Goal: Transaction & Acquisition: Purchase product/service

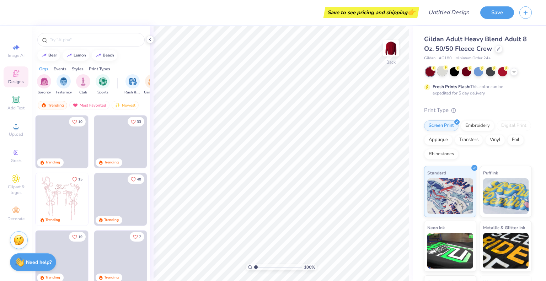
click at [441, 72] on div at bounding box center [442, 71] width 9 height 9
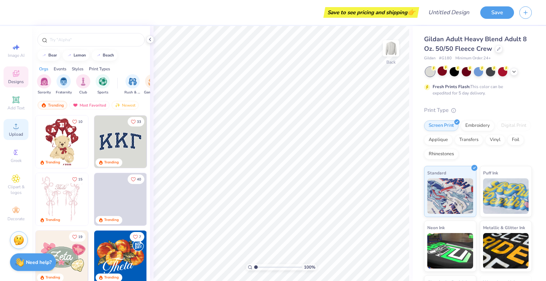
click at [19, 129] on icon at bounding box center [16, 126] width 9 height 9
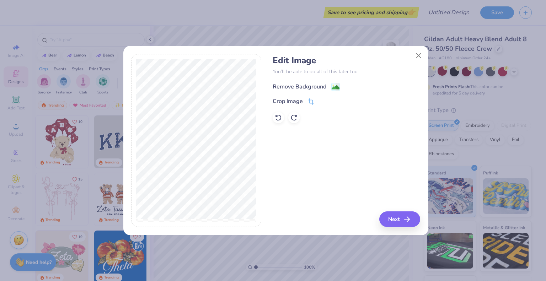
click at [298, 86] on div "Remove Background" at bounding box center [300, 87] width 54 height 9
click at [402, 219] on button "Next" at bounding box center [401, 220] width 41 height 16
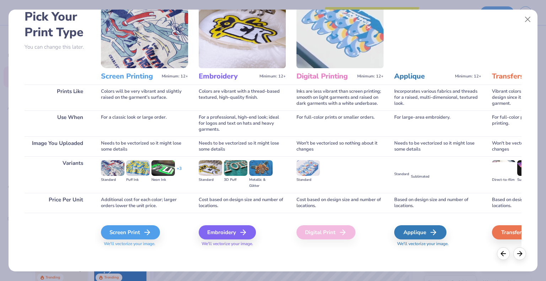
scroll to position [37, 0]
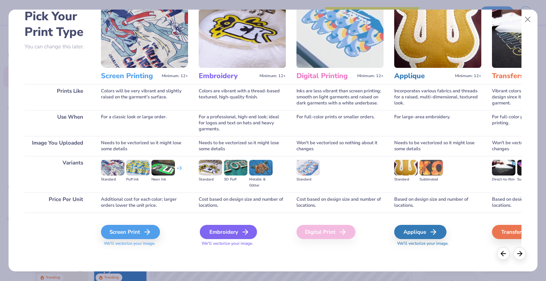
click at [236, 235] on div "Embroidery" at bounding box center [228, 232] width 57 height 14
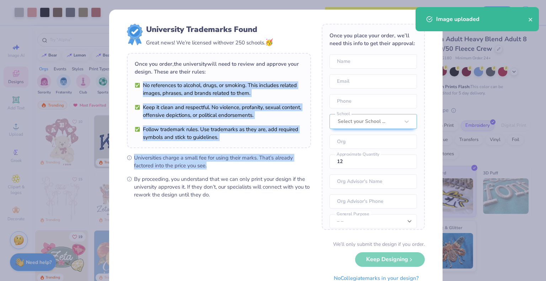
click at [294, 75] on div "University Trademarks Found Great news! We’re licensed with over 250 schools. 🥳…" at bounding box center [219, 111] width 184 height 175
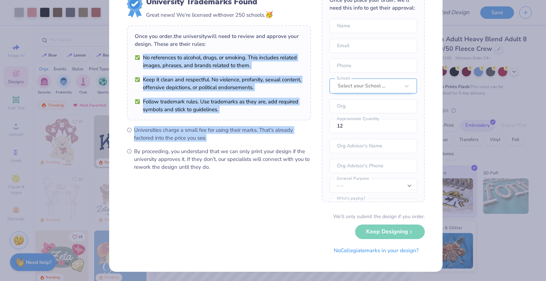
scroll to position [0, 0]
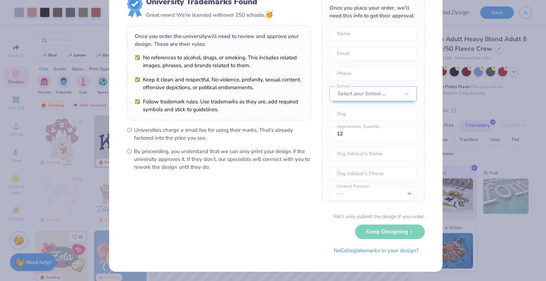
click at [352, 33] on div "Once you place your order, we’ll need this info to get their approval: Name Ema…" at bounding box center [373, 99] width 103 height 206
click at [352, 39] on input "text" at bounding box center [373, 34] width 87 height 14
type input "[PERSON_NAME]"
type input "[EMAIL_ADDRESS][DOMAIN_NAME]"
type input "(586) 840-6137"
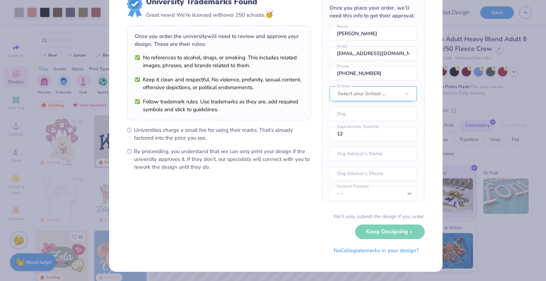
click at [363, 99] on div at bounding box center [369, 93] width 62 height 9
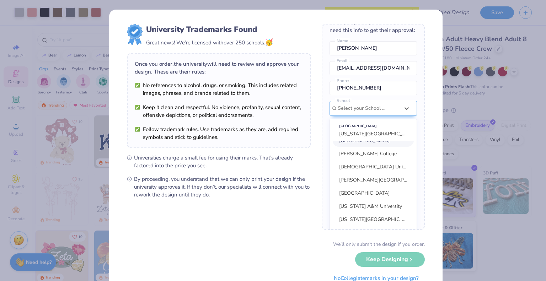
scroll to position [3, 0]
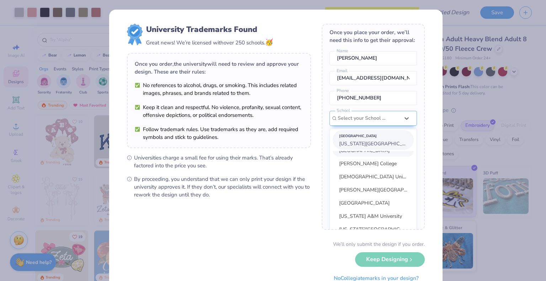
click at [363, 147] on span "[US_STATE][GEOGRAPHIC_DATA]" at bounding box center [377, 143] width 77 height 7
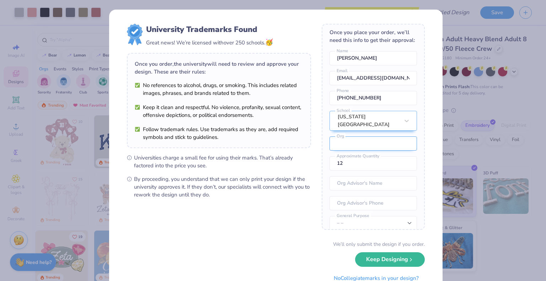
click at [364, 151] on input "text" at bounding box center [373, 144] width 87 height 14
type input "SVECCS"
click at [366, 191] on input "text" at bounding box center [373, 183] width 87 height 14
type input "[PERSON_NAME]"
click at [363, 211] on input "tel" at bounding box center [373, 203] width 87 height 14
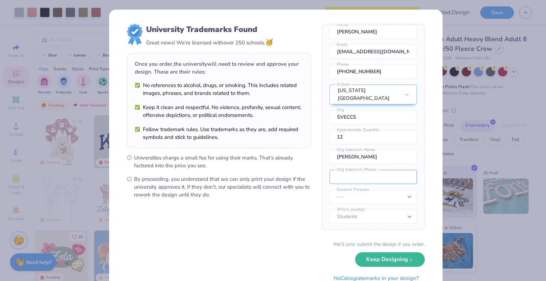
scroll to position [37, 0]
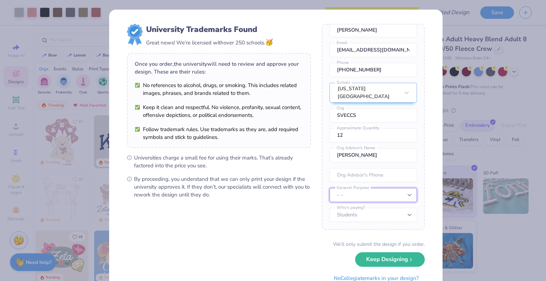
click at [370, 198] on select "– – Member apparel for registered Student Organization / Department / School Fu…" at bounding box center [373, 195] width 87 height 14
select select "Fundraising / Philanthropy event"
click at [330, 188] on select "– – Member apparel for registered Student Organization / Department / School Fu…" at bounding box center [373, 195] width 87 height 14
click at [359, 219] on select "Students University" at bounding box center [373, 215] width 87 height 14
click at [359, 217] on select "Students University" at bounding box center [373, 215] width 87 height 14
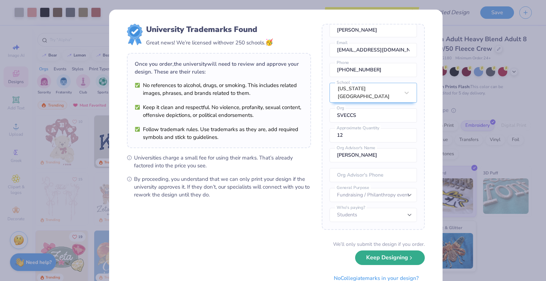
click at [363, 257] on button "Keep Designing" at bounding box center [390, 258] width 70 height 15
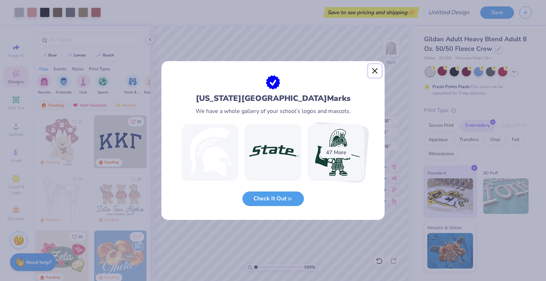
click at [384, 66] on div at bounding box center [272, 68] width 223 height 14
click at [377, 70] on button "Close" at bounding box center [375, 71] width 14 height 14
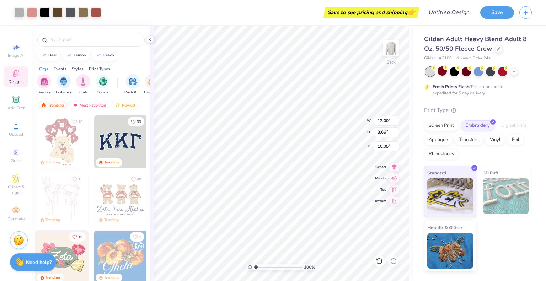
type input "3.45"
click at [335, 120] on div "100 % Back W 12.00 12.00 " H 3.66 3.66 " Y 3.45 3.45 " Center Middle Top Bottom" at bounding box center [281, 153] width 263 height 255
type input "10.37"
type input "3.16"
type input "2.09"
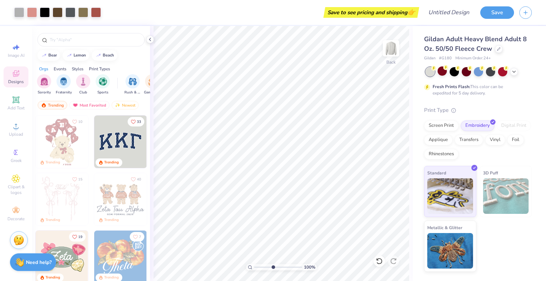
click at [273, 268] on input "range" at bounding box center [278, 267] width 48 height 6
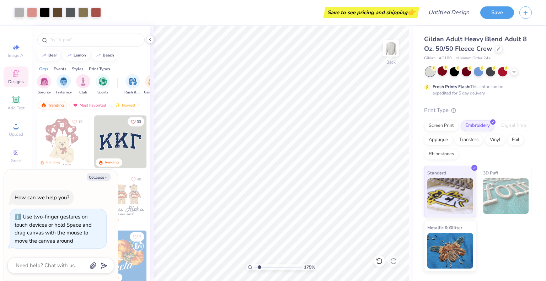
drag, startPoint x: 273, startPoint y: 268, endPoint x: 259, endPoint y: 264, distance: 14.4
click at [259, 264] on input "range" at bounding box center [278, 267] width 48 height 6
drag, startPoint x: 260, startPoint y: 266, endPoint x: 264, endPoint y: 267, distance: 4.0
click at [264, 267] on input "range" at bounding box center [278, 267] width 48 height 6
click at [260, 266] on input "range" at bounding box center [278, 267] width 48 height 6
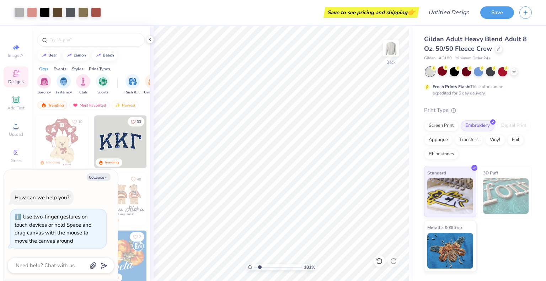
type input "1.81"
click at [260, 267] on input "range" at bounding box center [278, 267] width 48 height 6
click at [151, 41] on icon at bounding box center [150, 40] width 6 height 6
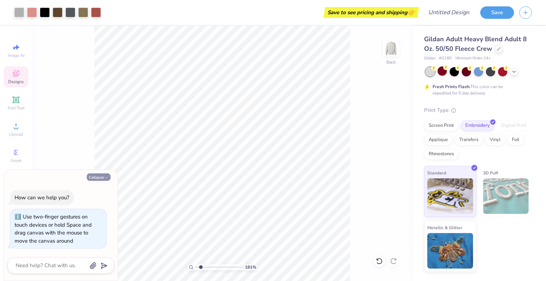
click at [104, 177] on button "Collapse" at bounding box center [99, 177] width 24 height 7
type textarea "x"
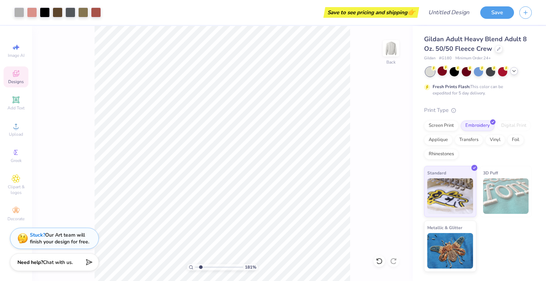
click at [514, 68] on icon at bounding box center [514, 71] width 6 height 6
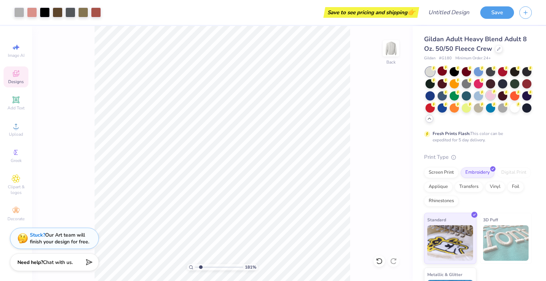
click at [495, 100] on div at bounding box center [490, 95] width 9 height 9
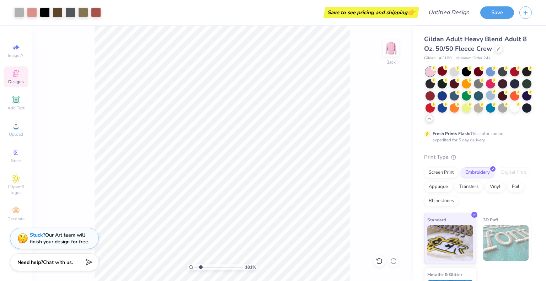
click at [495, 94] on div at bounding box center [490, 95] width 9 height 9
click at [495, 97] on div at bounding box center [490, 95] width 9 height 9
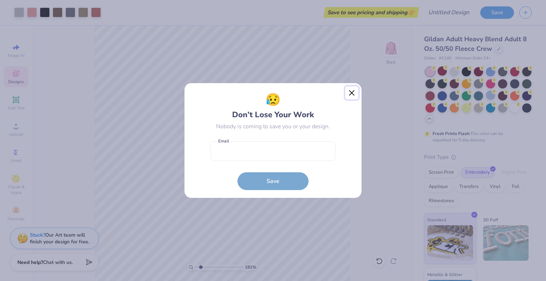
click at [352, 88] on button "Close" at bounding box center [352, 93] width 14 height 14
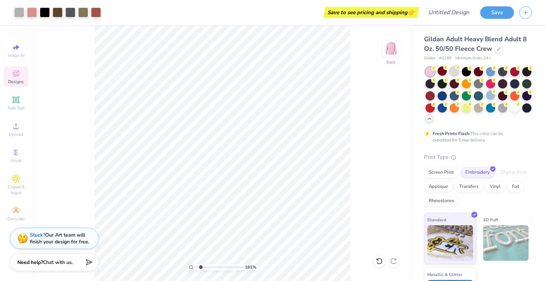
click at [456, 73] on div at bounding box center [454, 71] width 9 height 9
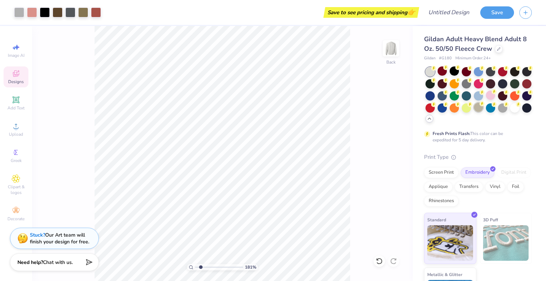
click at [483, 110] on div at bounding box center [478, 107] width 9 height 9
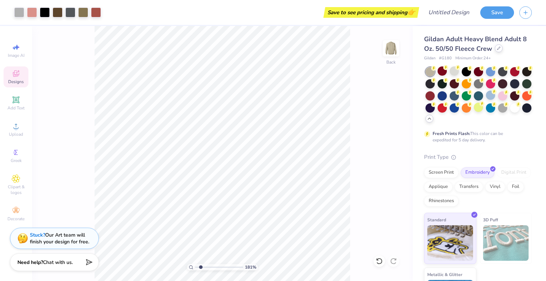
click at [499, 50] on icon at bounding box center [499, 49] width 4 height 4
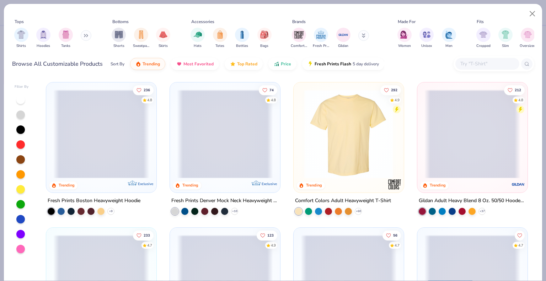
click at [481, 64] on input "text" at bounding box center [487, 64] width 55 height 8
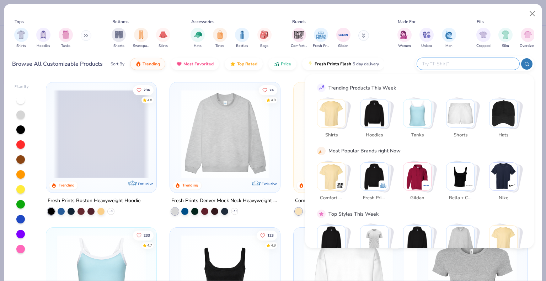
click at [84, 36] on button at bounding box center [86, 35] width 11 height 11
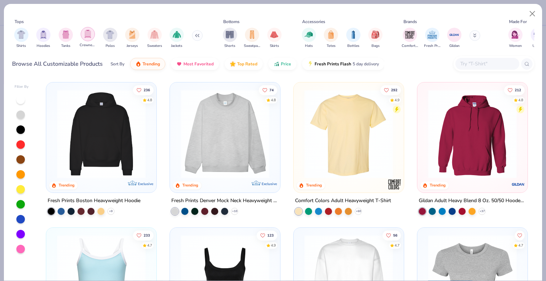
click at [87, 39] on div "filter for Crewnecks" at bounding box center [88, 34] width 14 height 14
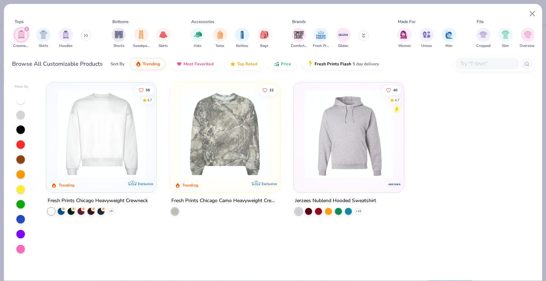
click at [27, 31] on div "filter for Crewnecks" at bounding box center [26, 29] width 6 height 6
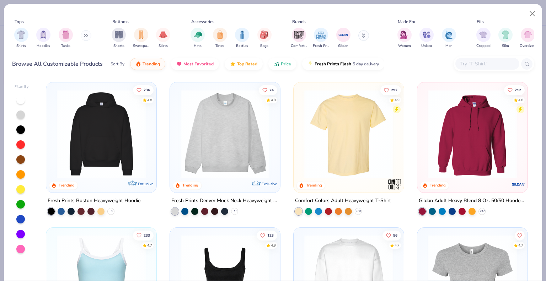
click at [482, 63] on input "text" at bounding box center [487, 64] width 55 height 8
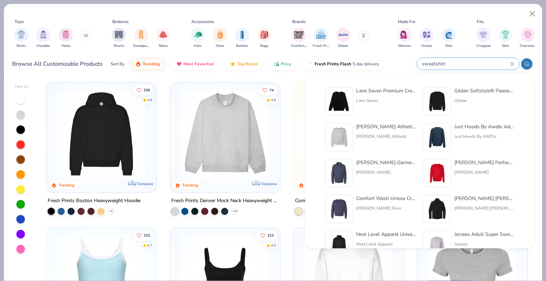
type input "sweatshirt"
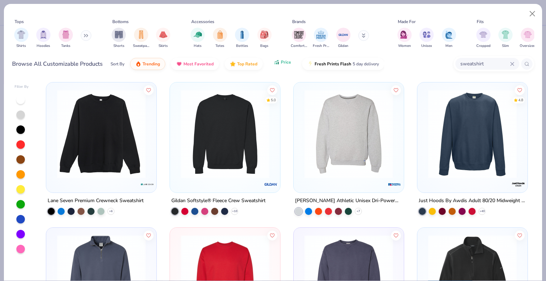
click at [283, 64] on span "Price" at bounding box center [286, 62] width 10 height 6
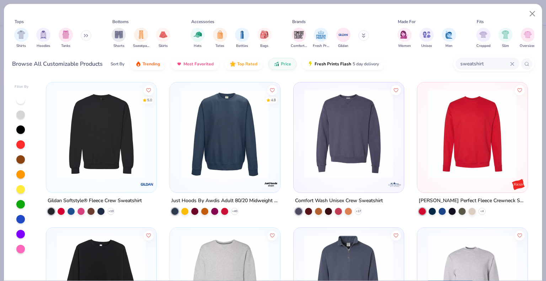
click at [134, 152] on img at bounding box center [101, 134] width 96 height 89
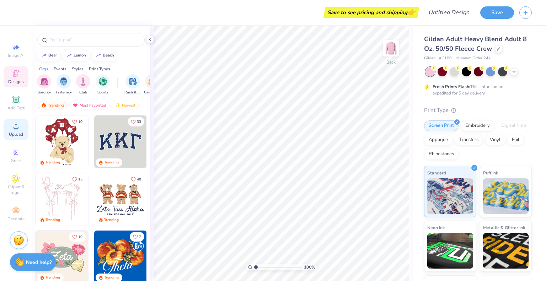
click at [14, 125] on icon at bounding box center [16, 126] width 9 height 9
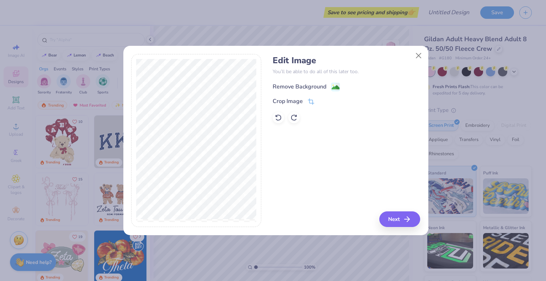
click at [322, 89] on div "Remove Background" at bounding box center [300, 87] width 54 height 9
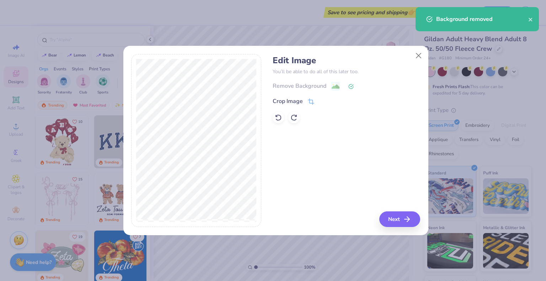
click at [400, 206] on div "Edit Image You’ll be able to do all of this later too. Remove Background Crop I…" at bounding box center [347, 141] width 148 height 174
click at [401, 213] on button "Next" at bounding box center [401, 220] width 41 height 16
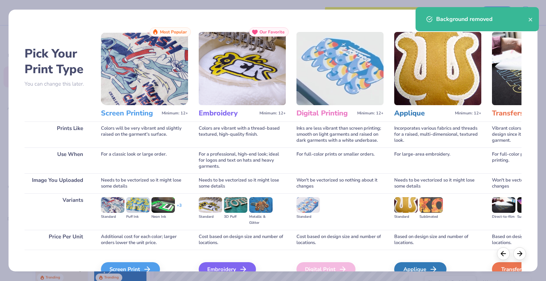
scroll to position [36, 0]
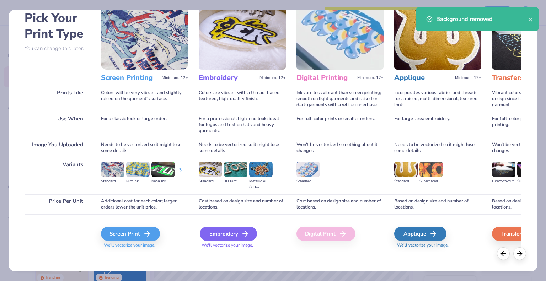
click at [231, 236] on div "Embroidery" at bounding box center [228, 234] width 57 height 14
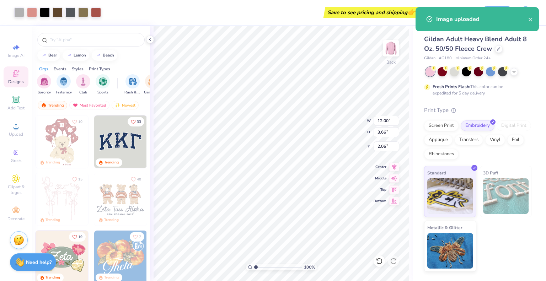
type input "2.06"
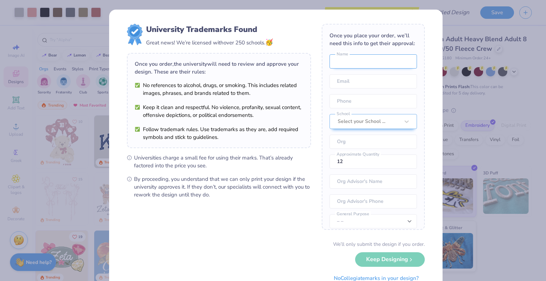
click at [350, 63] on input "text" at bounding box center [373, 61] width 87 height 14
type input "Isabelle Bembas"
type input "bembasis@msu.edu"
type input "(586) 840-6137"
click at [358, 129] on div "Select your School ..." at bounding box center [368, 122] width 63 height 14
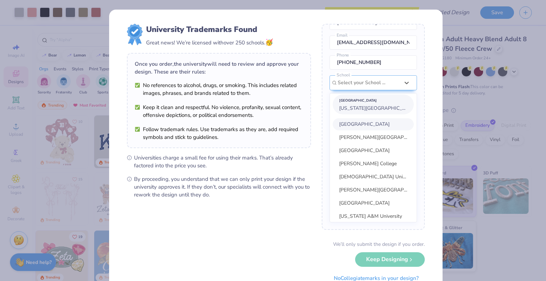
click at [368, 112] on span "Michigan State University" at bounding box center [377, 108] width 77 height 7
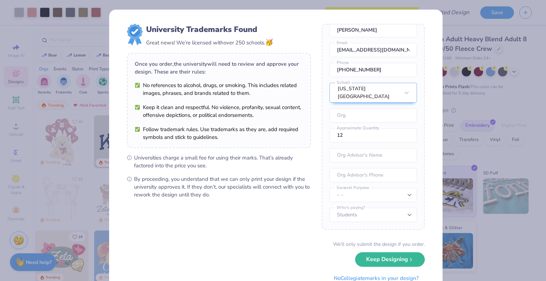
scroll to position [37, 0]
click at [353, 154] on input "text" at bounding box center [373, 155] width 87 height 14
type input "Nyssa Levy"
click at [369, 181] on input "tel" at bounding box center [373, 175] width 87 height 14
click at [347, 195] on select "– – Member apparel for registered Student Organization / Department / School Fu…" at bounding box center [373, 195] width 87 height 14
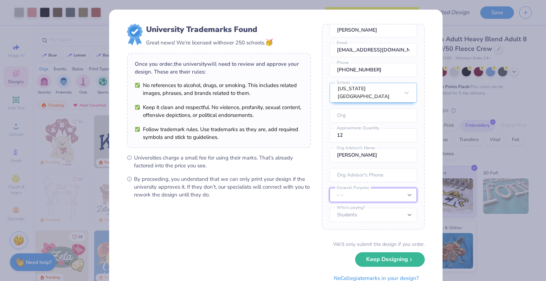
select select "Member apparel for registered Student Organization / Department / School"
click at [330, 188] on select "– – Member apparel for registered Student Organization / Department / School Fu…" at bounding box center [373, 195] width 87 height 14
click at [364, 215] on select "Students University" at bounding box center [373, 215] width 87 height 14
click at [330, 208] on select "Students University" at bounding box center [373, 215] width 87 height 14
click at [379, 257] on button "Keep Designing" at bounding box center [390, 259] width 70 height 15
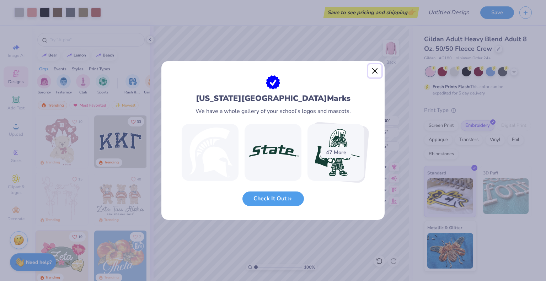
click at [371, 72] on button "Close" at bounding box center [375, 71] width 14 height 14
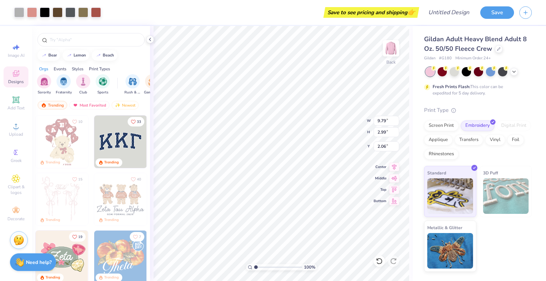
type input "9.79"
type input "2.99"
type input "1.99"
type input "2.52"
click at [454, 73] on div at bounding box center [454, 71] width 9 height 9
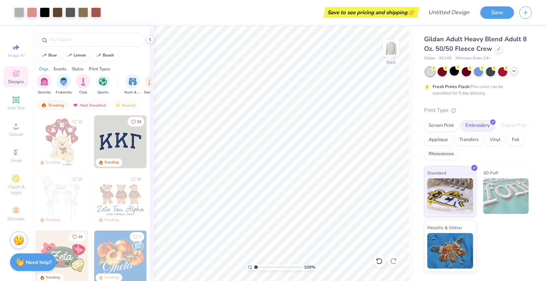
click at [516, 72] on div at bounding box center [514, 71] width 8 height 8
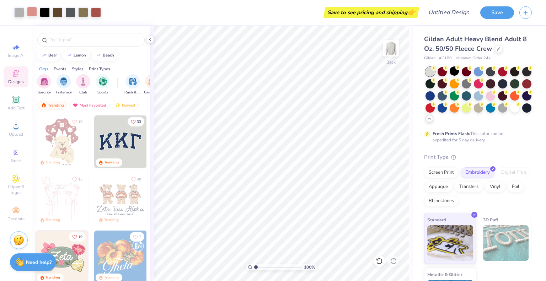
click at [33, 12] on div at bounding box center [32, 12] width 10 height 10
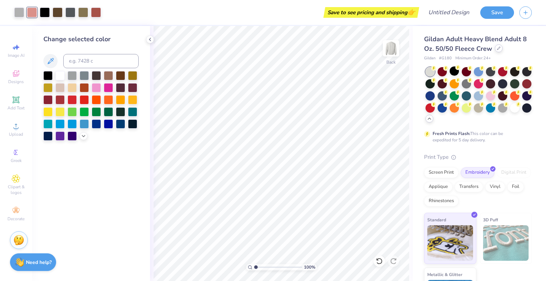
click at [495, 50] on div at bounding box center [499, 48] width 8 height 8
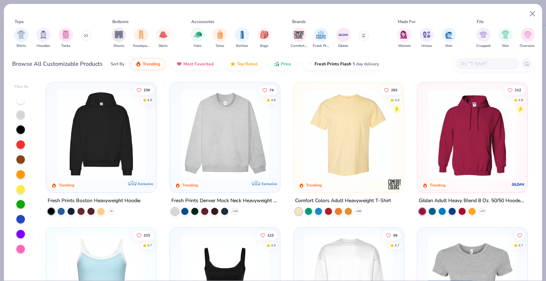
click at [494, 62] on input "text" at bounding box center [487, 64] width 55 height 8
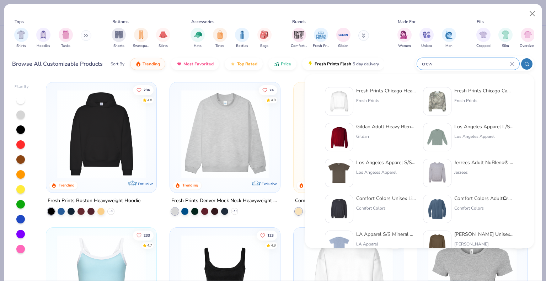
type input "crew"
click at [445, 170] on img at bounding box center [437, 173] width 22 height 22
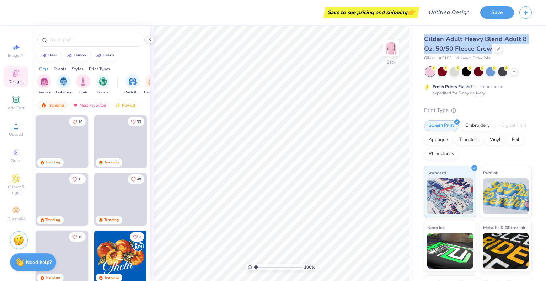
drag, startPoint x: 425, startPoint y: 39, endPoint x: 490, endPoint y: 48, distance: 65.0
click at [490, 48] on span "Gildan Adult Heavy Blend Adult 8 Oz. 50/50 Fleece Crew" at bounding box center [475, 44] width 103 height 18
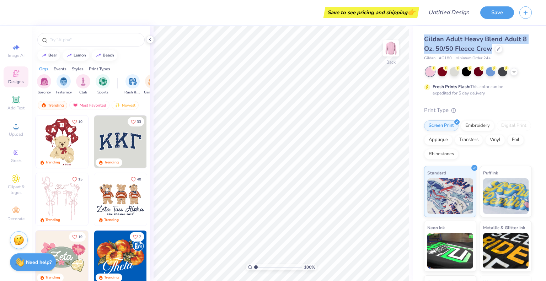
copy span "Gildan Adult Heavy Blend Adult 8 Oz. 50/50 Fleece Crew"
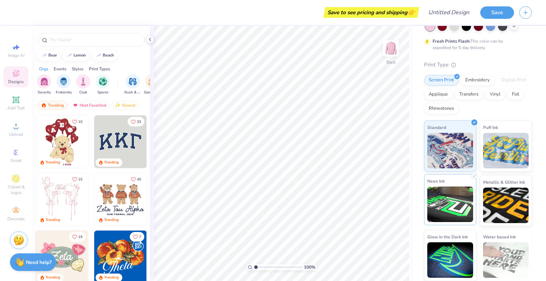
scroll to position [10, 0]
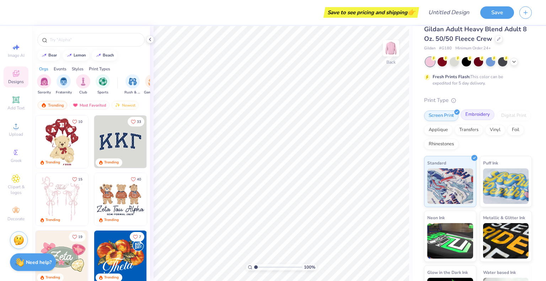
click at [481, 111] on div "Embroidery" at bounding box center [478, 115] width 34 height 11
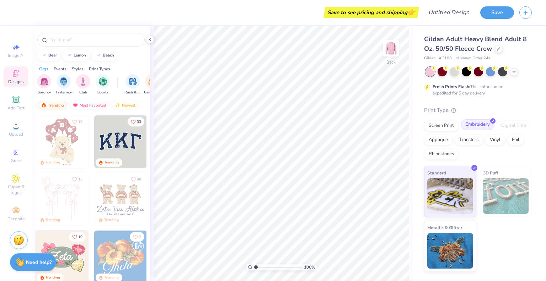
scroll to position [0, 0]
click at [443, 194] on img at bounding box center [450, 195] width 46 height 36
click at [151, 36] on div at bounding box center [150, 40] width 8 height 8
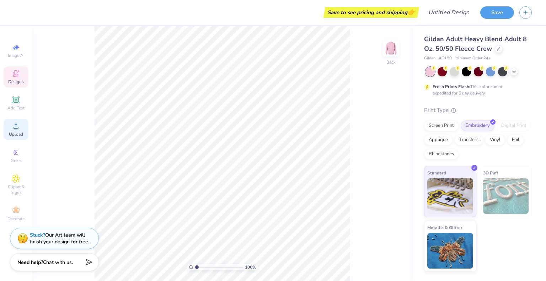
click at [18, 129] on icon at bounding box center [16, 126] width 9 height 9
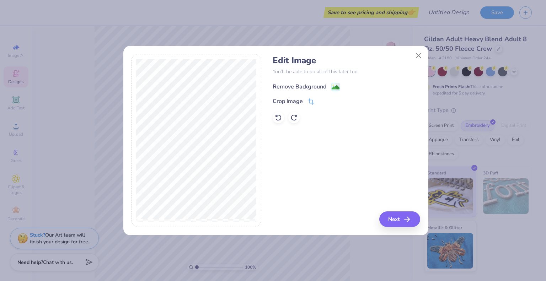
click at [300, 89] on div "Remove Background" at bounding box center [300, 87] width 54 height 9
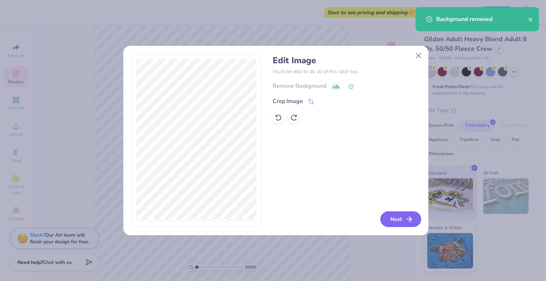
click at [399, 217] on button "Next" at bounding box center [401, 220] width 41 height 16
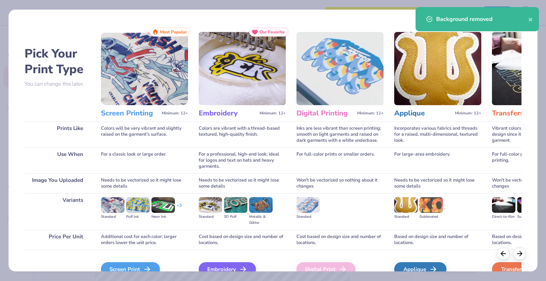
scroll to position [36, 0]
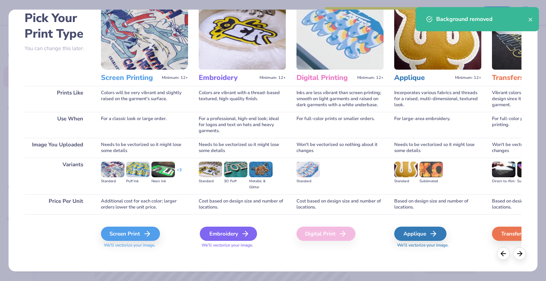
click at [223, 233] on div "Embroidery" at bounding box center [228, 234] width 57 height 14
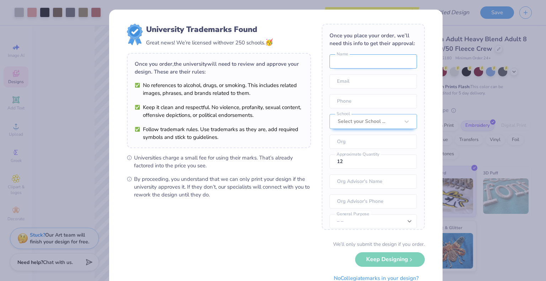
click at [362, 69] on input "text" at bounding box center [373, 61] width 87 height 14
type input "[PERSON_NAME]"
type input "[EMAIL_ADDRESS][DOMAIN_NAME]"
type input "(586) 840-6137"
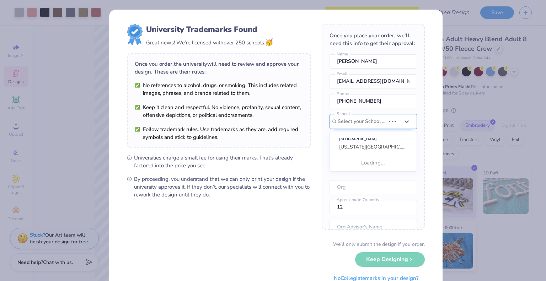
click at [361, 126] on div at bounding box center [362, 121] width 48 height 9
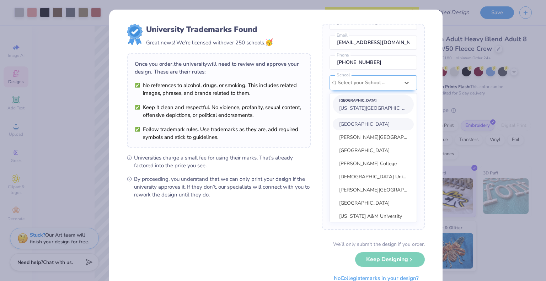
click at [372, 112] on span "[US_STATE][GEOGRAPHIC_DATA]" at bounding box center [377, 108] width 77 height 7
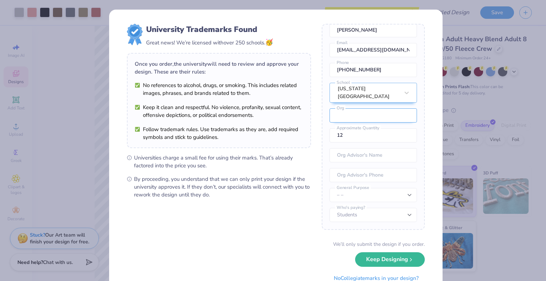
click at [362, 113] on input "text" at bounding box center [373, 115] width 87 height 14
type input "SVECCS"
click at [339, 156] on input "text" at bounding box center [373, 155] width 87 height 14
type input "[PERSON_NAME]"
drag, startPoint x: 362, startPoint y: 195, endPoint x: 368, endPoint y: 202, distance: 9.3
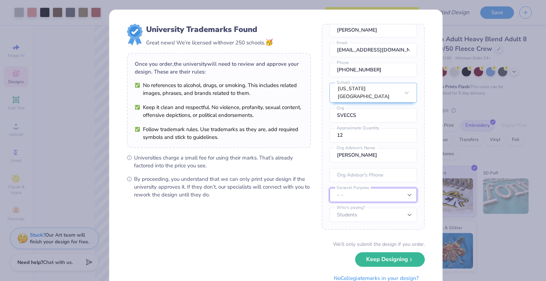
click at [362, 194] on select "– – Member apparel for registered Student Organization / Department / School Fu…" at bounding box center [373, 195] width 87 height 14
select select "Member apparel for registered Student Organization / Department / School"
click at [330, 188] on select "– – Member apparel for registered Student Organization / Department / School Fu…" at bounding box center [373, 195] width 87 height 14
click at [367, 213] on select "Students University" at bounding box center [373, 215] width 87 height 14
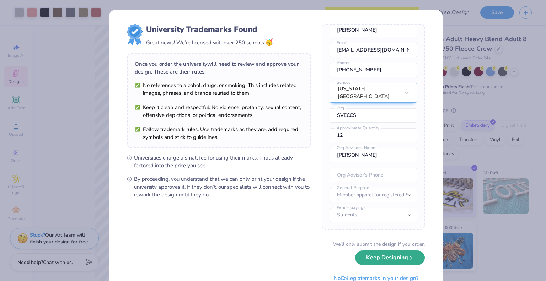
click at [389, 257] on button "Keep Designing" at bounding box center [390, 258] width 70 height 15
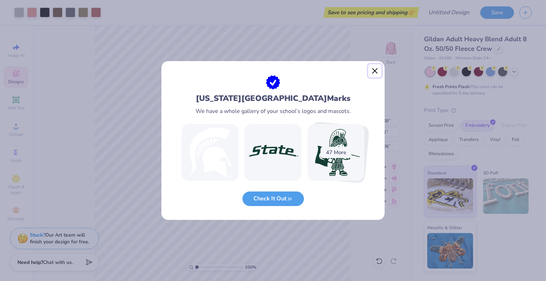
click at [374, 71] on button "Close" at bounding box center [375, 71] width 14 height 14
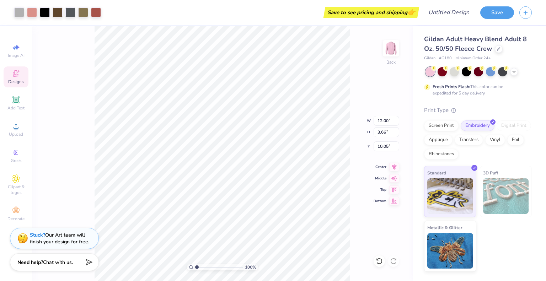
type input "2.13"
type input "9.12"
type input "2.78"
type input "2.27"
click at [514, 68] on div at bounding box center [514, 71] width 8 height 8
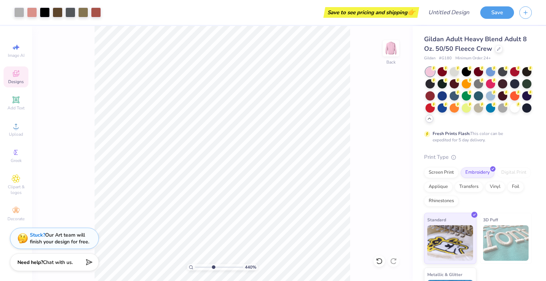
click at [213, 269] on input "range" at bounding box center [219, 267] width 48 height 6
drag, startPoint x: 210, startPoint y: 268, endPoint x: 203, endPoint y: 268, distance: 6.4
click at [203, 268] on input "range" at bounding box center [219, 267] width 48 height 6
drag, startPoint x: 203, startPoint y: 268, endPoint x: 198, endPoint y: 268, distance: 5.7
click at [198, 268] on input "range" at bounding box center [219, 267] width 48 height 6
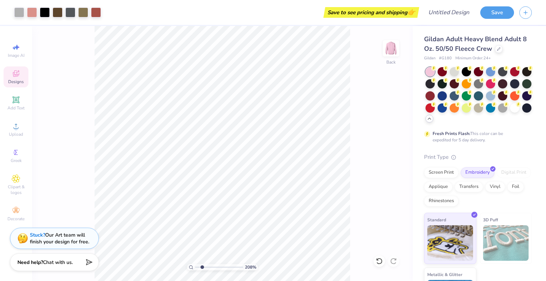
click at [202, 269] on input "range" at bounding box center [219, 267] width 48 height 6
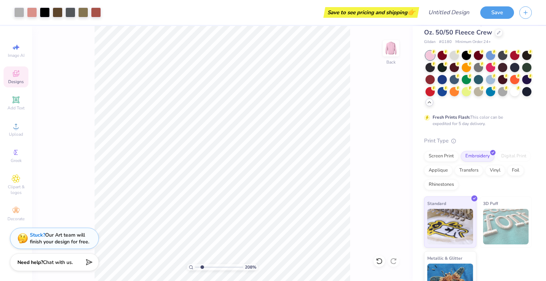
scroll to position [0, 0]
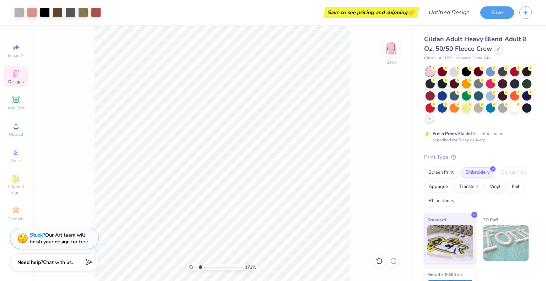
type input "1.72"
click at [200, 267] on input "range" at bounding box center [219, 267] width 48 height 6
click at [455, 70] on div at bounding box center [454, 71] width 9 height 9
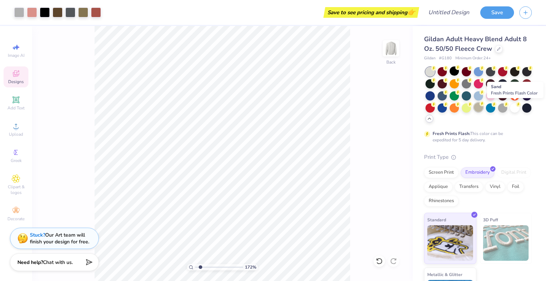
click at [483, 111] on div at bounding box center [478, 107] width 9 height 9
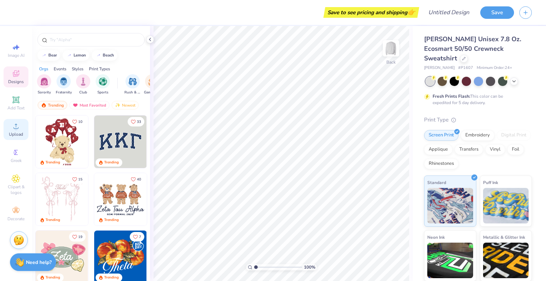
click at [19, 126] on icon at bounding box center [16, 126] width 9 height 9
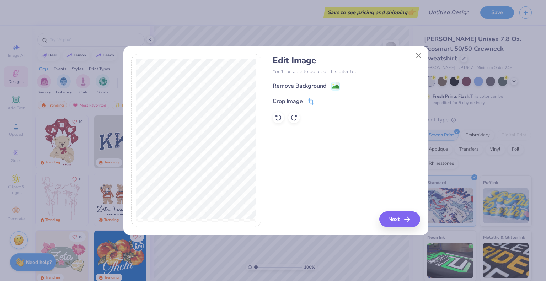
click at [302, 82] on div "Remove Background" at bounding box center [300, 86] width 54 height 9
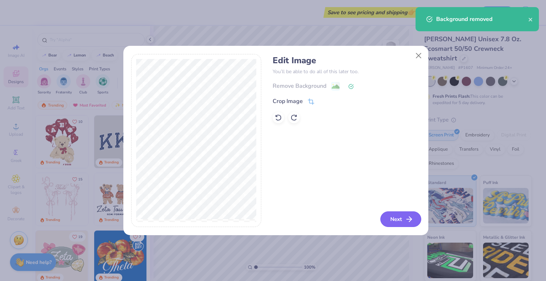
click at [400, 222] on button "Next" at bounding box center [401, 220] width 41 height 16
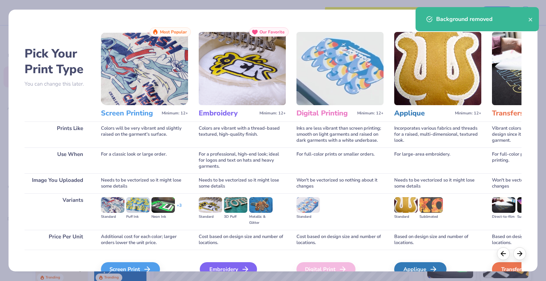
click at [229, 269] on div "Embroidery" at bounding box center [228, 269] width 57 height 14
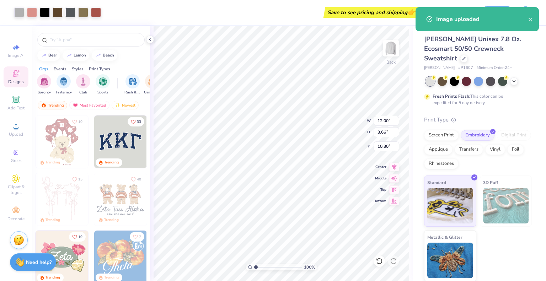
type input "2.09"
type input "11.78"
type input "3.59"
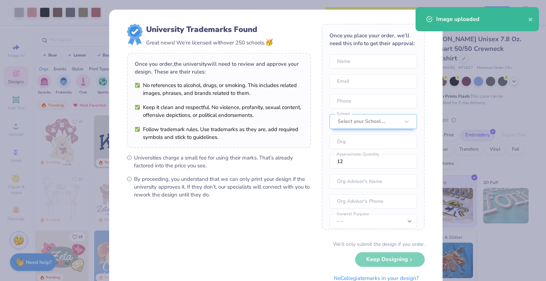
click at [316, 91] on body "Art colors Save to see pricing and shipping 👉 Design Title Save Image AI Design…" at bounding box center [273, 140] width 546 height 281
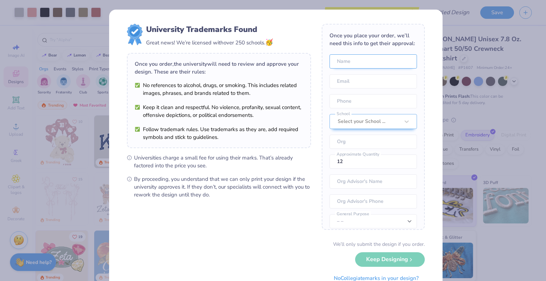
type input "10.18"
type input "3.11"
click at [351, 69] on input "text" at bounding box center [373, 61] width 87 height 14
type input "[PERSON_NAME]"
type input "[EMAIL_ADDRESS][DOMAIN_NAME]"
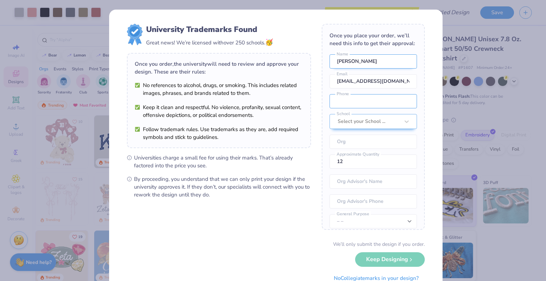
type input "(586) 840-6137"
click at [356, 126] on div at bounding box center [369, 121] width 62 height 9
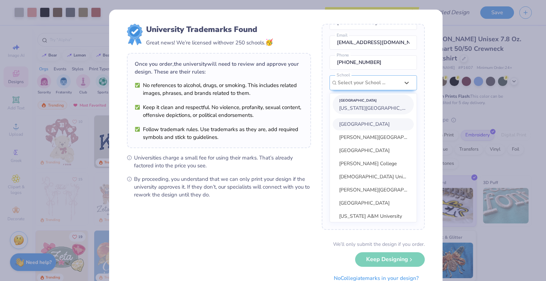
click at [363, 105] on div "Suggested School" at bounding box center [373, 101] width 68 height 8
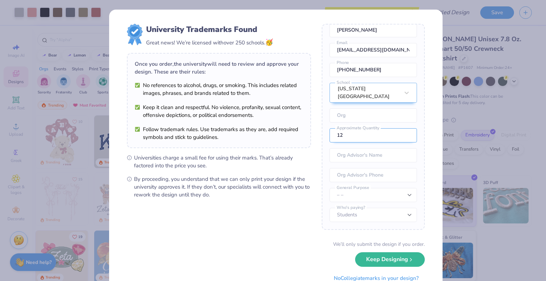
scroll to position [37, 0]
drag, startPoint x: 373, startPoint y: 155, endPoint x: 374, endPoint y: 163, distance: 7.5
click at [373, 155] on input "text" at bounding box center [373, 155] width 87 height 14
type input "[PERSON_NAME]"
click at [368, 193] on select "– – Member apparel for registered Student Organization / Department / School Fu…" at bounding box center [373, 195] width 87 height 14
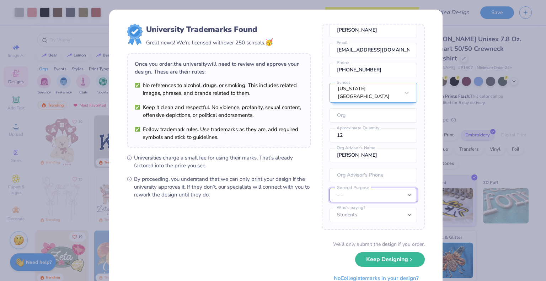
select select "Member apparel for registered Student Organization / Department / School"
click at [330, 188] on select "– – Member apparel for registered Student Organization / Department / School Fu…" at bounding box center [373, 195] width 87 height 14
click at [347, 234] on form "University Trademarks Found Great news! We’re licensed with over 250 schools. 🥳…" at bounding box center [276, 155] width 298 height 262
drag, startPoint x: 353, startPoint y: 222, endPoint x: 358, endPoint y: 220, distance: 6.0
click at [353, 222] on select "Students University" at bounding box center [373, 215] width 87 height 14
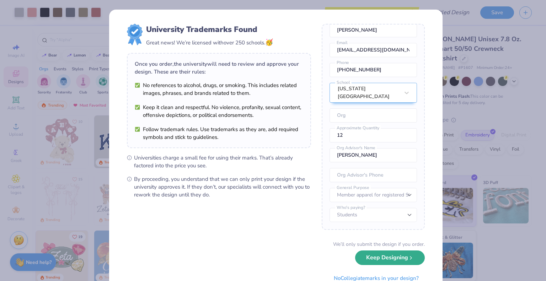
click at [382, 254] on button "Keep Designing" at bounding box center [390, 258] width 70 height 15
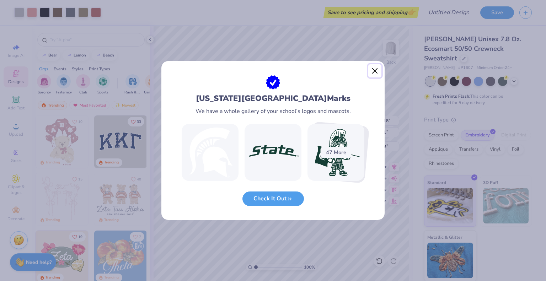
click at [376, 70] on button "Close" at bounding box center [375, 71] width 14 height 14
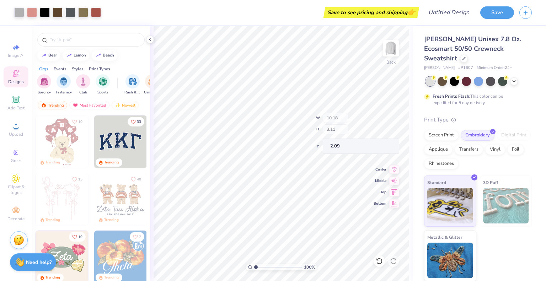
type input "2.39"
click at [152, 40] on icon at bounding box center [150, 40] width 6 height 6
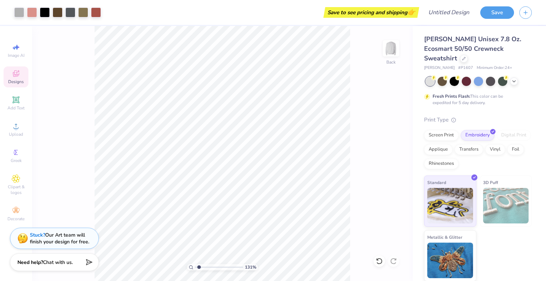
click at [199, 270] on input "range" at bounding box center [219, 267] width 48 height 6
click at [198, 268] on input "range" at bounding box center [219, 267] width 48 height 6
drag, startPoint x: 203, startPoint y: 268, endPoint x: 198, endPoint y: 274, distance: 7.6
click at [198, 271] on input "range" at bounding box center [219, 267] width 48 height 6
drag, startPoint x: 197, startPoint y: 268, endPoint x: 201, endPoint y: 267, distance: 4.0
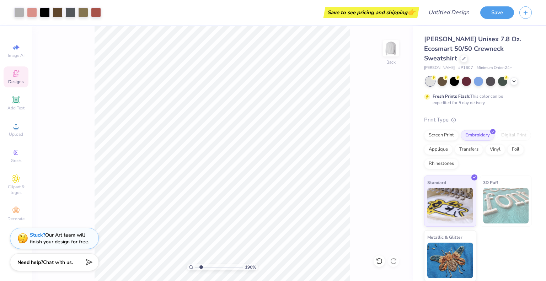
type input "1.9"
click at [201, 267] on input "range" at bounding box center [219, 267] width 48 height 6
click at [420, 92] on div "Hanes Unisex 7.8 Oz. Ecosmart 50/50 Crewneck Sweatshirt Hanes # P1607 Minimum O…" at bounding box center [479, 154] width 133 height 256
click at [512, 78] on icon at bounding box center [514, 81] width 6 height 6
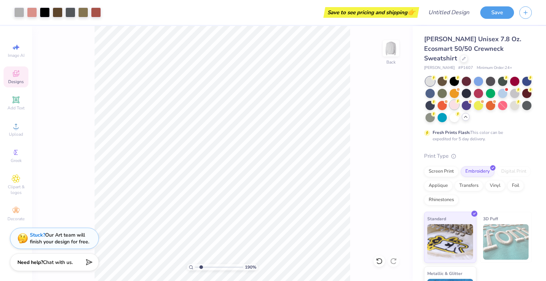
click at [459, 100] on div at bounding box center [454, 104] width 9 height 9
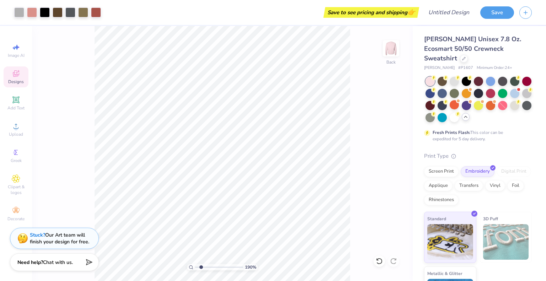
click at [469, 114] on icon at bounding box center [466, 117] width 6 height 6
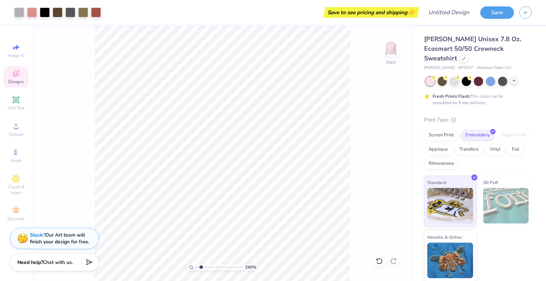
click at [515, 78] on icon at bounding box center [514, 81] width 6 height 6
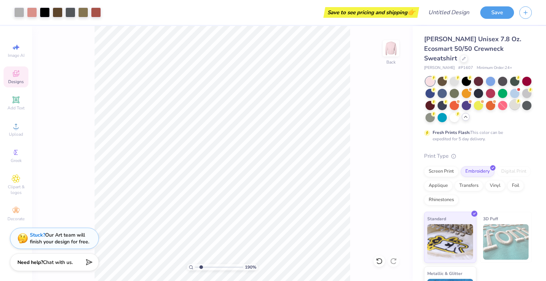
click at [510, 106] on div at bounding box center [514, 104] width 9 height 9
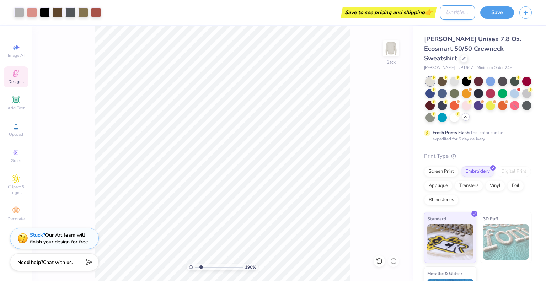
click at [459, 10] on input "Design Title" at bounding box center [457, 12] width 35 height 14
type input "SVECCS"
click at [502, 13] on button "Save" at bounding box center [497, 11] width 34 height 12
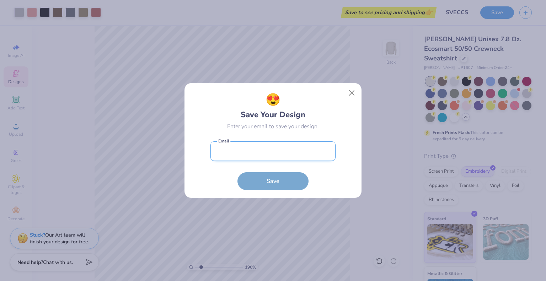
click at [263, 144] on input "email" at bounding box center [273, 152] width 125 height 20
type input "[EMAIL_ADDRESS][DOMAIN_NAME]"
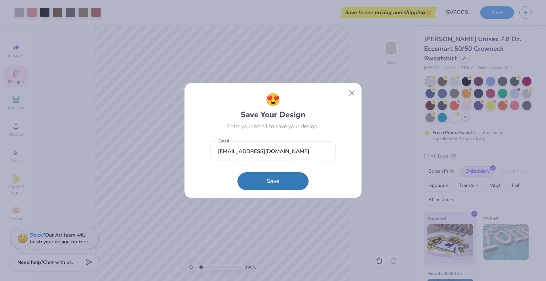
click at [272, 179] on button "Save" at bounding box center [273, 181] width 71 height 18
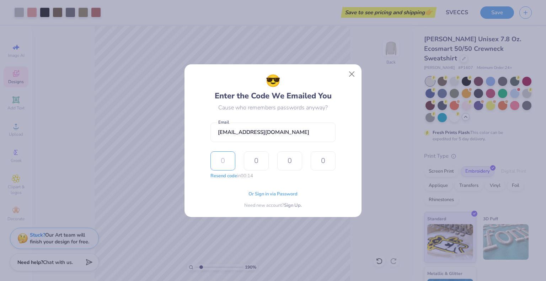
paste input "8557"
type input "8"
type input "5"
type input "7"
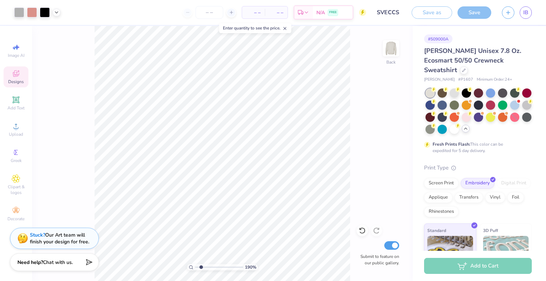
click at [252, 7] on div "– – Per Item" at bounding box center [253, 12] width 23 height 12
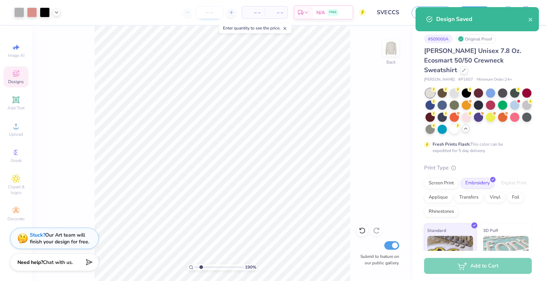
click at [218, 12] on input "number" at bounding box center [210, 12] width 28 height 13
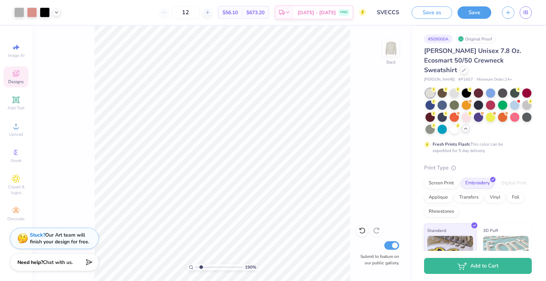
type input "12"
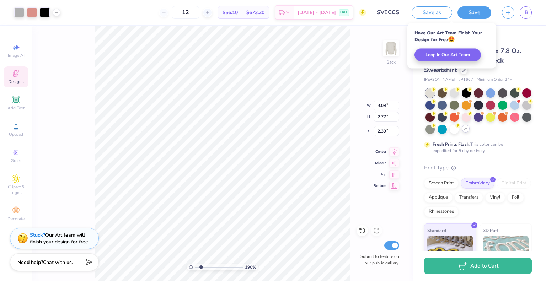
type input "9.08"
type input "2.77"
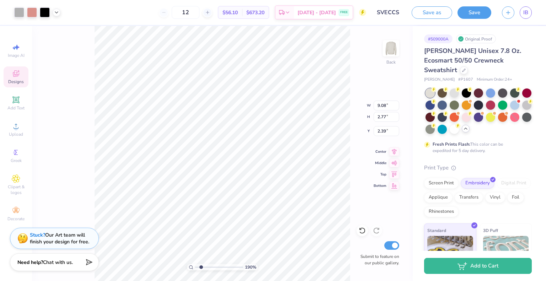
type input "2.45"
type input "3.00"
click at [191, 10] on input "12" at bounding box center [186, 12] width 28 height 13
click at [183, 14] on input "12" at bounding box center [186, 12] width 28 height 13
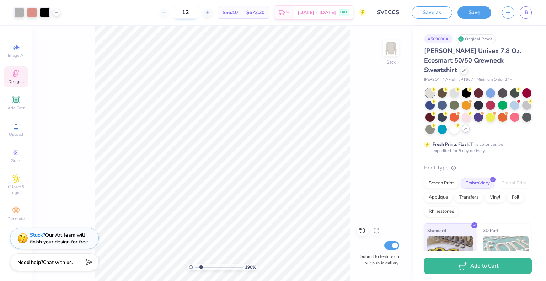
drag, startPoint x: 197, startPoint y: 12, endPoint x: 180, endPoint y: 11, distance: 16.4
click at [180, 11] on input "12" at bounding box center [186, 12] width 28 height 13
drag, startPoint x: 191, startPoint y: 12, endPoint x: 173, endPoint y: 10, distance: 18.0
click at [173, 10] on div "13" at bounding box center [185, 12] width 53 height 13
type input "12"
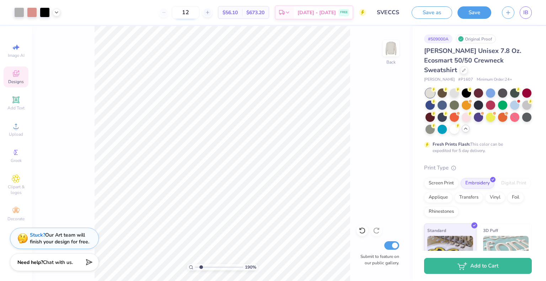
click at [193, 12] on input "12" at bounding box center [186, 12] width 28 height 13
type input "2.63"
type input "9.88"
type input "3.01"
type input "2.59"
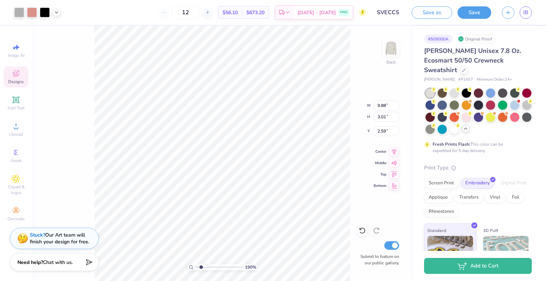
type input "10.77"
type input "3.28"
type input "2.53"
type input "11.77"
type input "3.59"
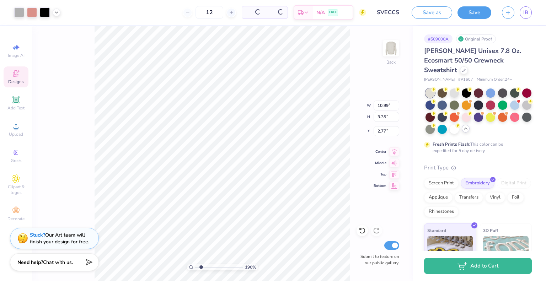
type input "10.99"
type input "3.35"
type input "3.00"
type input "2.51"
drag, startPoint x: 189, startPoint y: 10, endPoint x: 176, endPoint y: 10, distance: 12.8
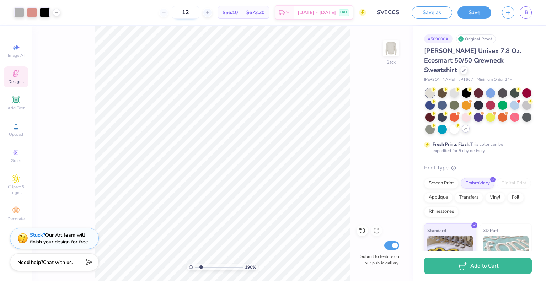
click at [176, 10] on input "12" at bounding box center [186, 12] width 28 height 13
drag, startPoint x: 189, startPoint y: 11, endPoint x: 185, endPoint y: 10, distance: 4.4
click at [184, 10] on input "20" at bounding box center [186, 12] width 28 height 13
type input "1"
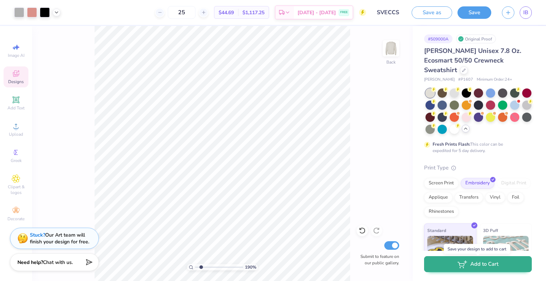
type input "25"
click at [497, 266] on button "Add to Cart" at bounding box center [478, 264] width 108 height 16
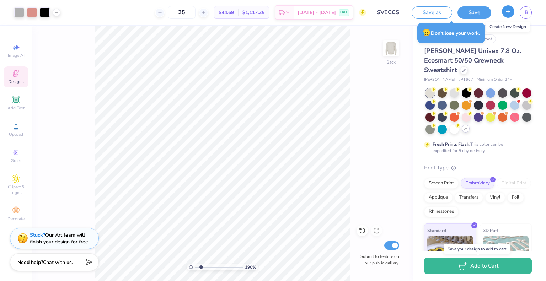
click at [510, 16] on button "button" at bounding box center [508, 11] width 12 height 12
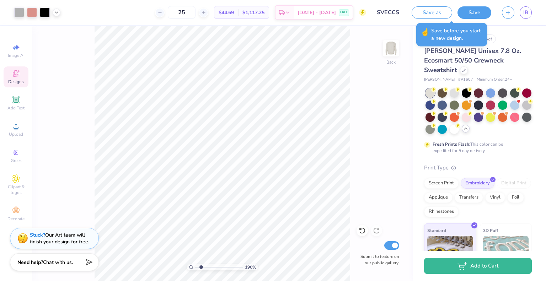
click at [510, 43] on div "# 509000A Original Proof" at bounding box center [478, 38] width 108 height 9
click at [466, 68] on icon at bounding box center [464, 70] width 4 height 4
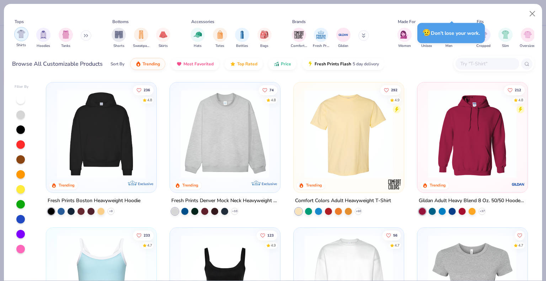
click at [23, 31] on img "filter for Shirts" at bounding box center [21, 34] width 8 height 8
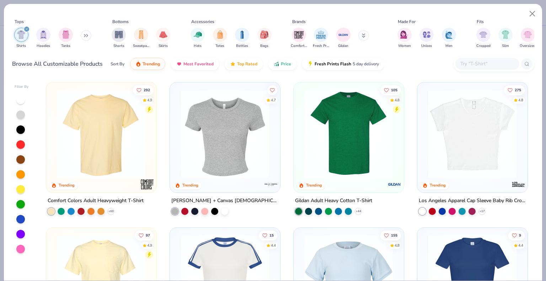
click at [345, 116] on img at bounding box center [349, 134] width 96 height 89
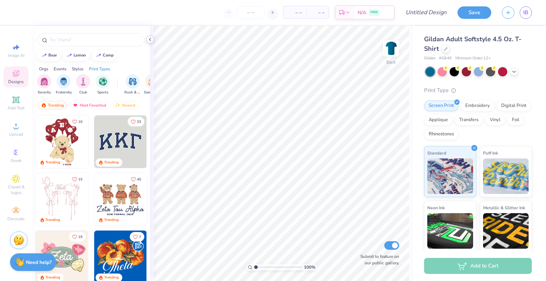
click at [150, 41] on icon at bounding box center [150, 40] width 6 height 6
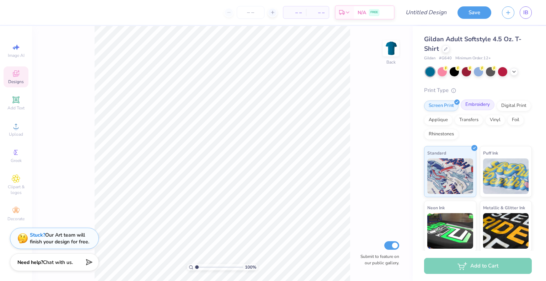
click at [480, 109] on div "Embroidery" at bounding box center [478, 105] width 34 height 11
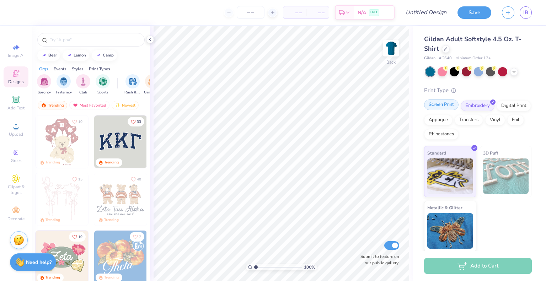
click at [442, 106] on div "Screen Print" at bounding box center [441, 105] width 34 height 11
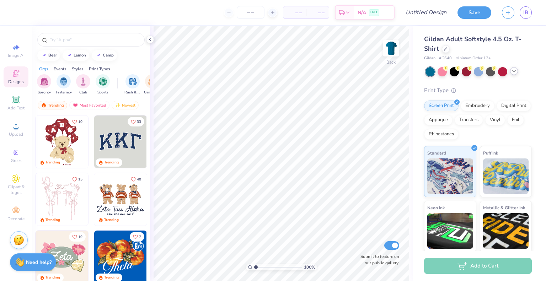
click at [515, 72] on icon at bounding box center [514, 71] width 6 height 6
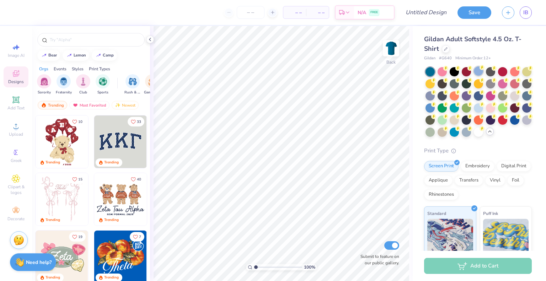
click at [474, 74] on div at bounding box center [478, 71] width 9 height 9
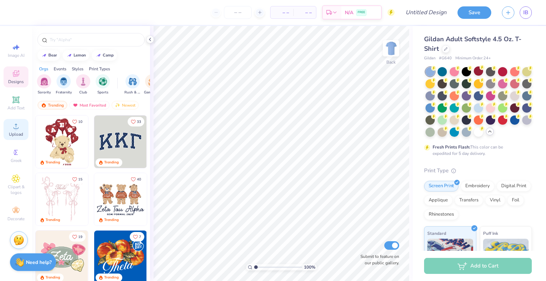
click at [12, 135] on span "Upload" at bounding box center [16, 135] width 14 height 6
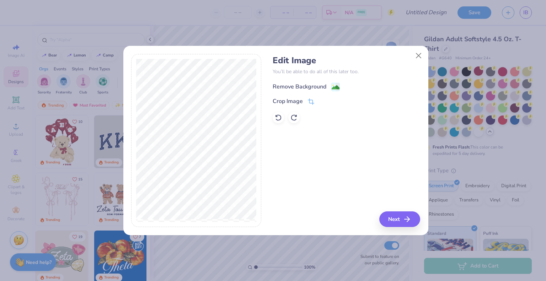
click at [328, 89] on div "Remove Background" at bounding box center [306, 87] width 67 height 9
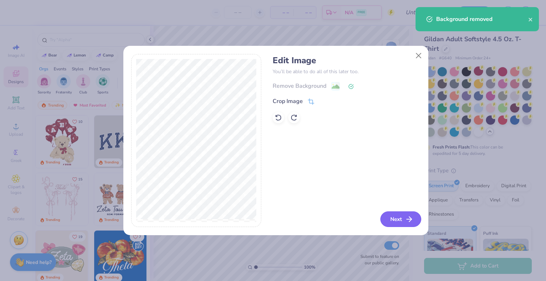
click at [400, 219] on button "Next" at bounding box center [401, 220] width 41 height 16
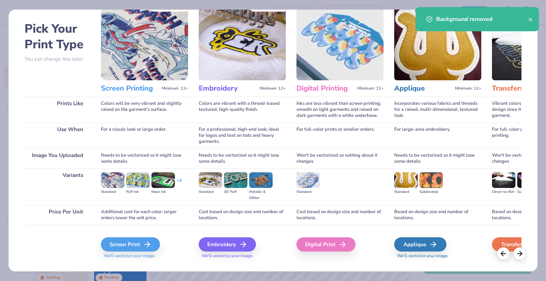
scroll to position [36, 0]
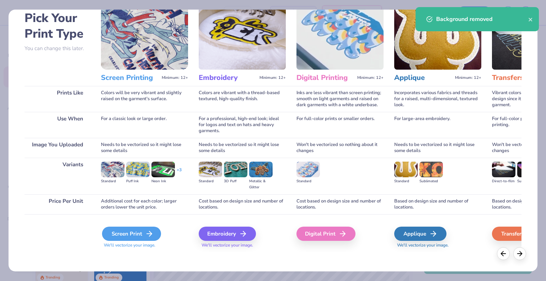
click at [114, 235] on div "Screen Print" at bounding box center [131, 234] width 59 height 14
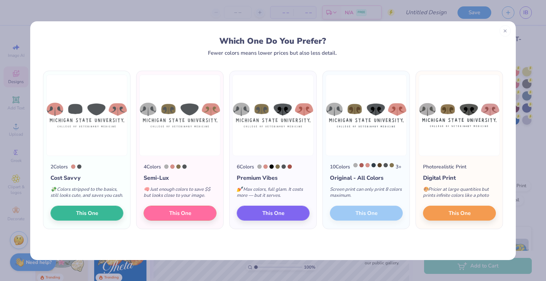
click at [384, 220] on div "10 Colors 3 + Original - All Colors Screen print can only print 8 colors maximu…" at bounding box center [366, 192] width 87 height 73
click at [361, 216] on div "10 Colors 3 + Original - All Colors Screen print can only print 8 colors maximu…" at bounding box center [366, 192] width 87 height 73
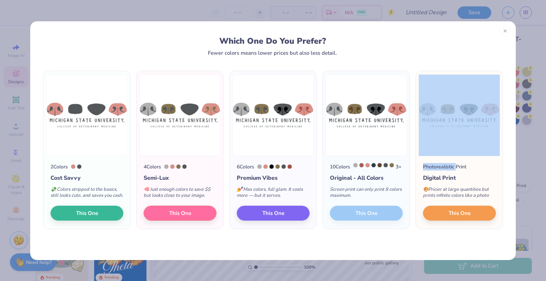
click at [361, 216] on div "10 Colors 3 + Original - All Colors Screen print can only print 8 colors maximu…" at bounding box center [366, 192] width 87 height 73
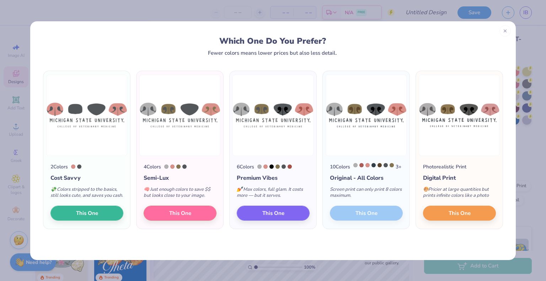
click at [357, 229] on div "10 Colors 3 + Original - All Colors Screen print can only print 8 colors maximu…" at bounding box center [366, 192] width 87 height 73
click at [371, 216] on div "10 Colors 3 + Original - All Colors Screen print can only print 8 colors maximu…" at bounding box center [366, 192] width 87 height 73
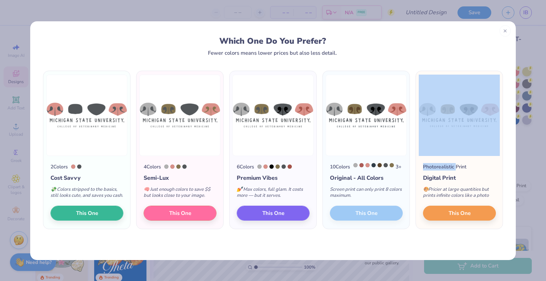
click at [371, 216] on div "10 Colors 3 + Original - All Colors Screen print can only print 8 colors maximu…" at bounding box center [366, 192] width 87 height 73
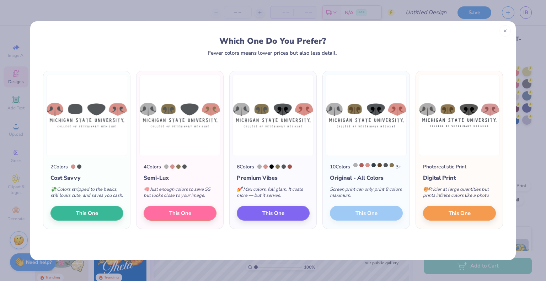
click at [435, 33] on div "Which One Do You Prefer? Fewer colors means lower prices but also less detail." at bounding box center [273, 38] width 486 height 34
click at [507, 27] on div at bounding box center [505, 29] width 11 height 11
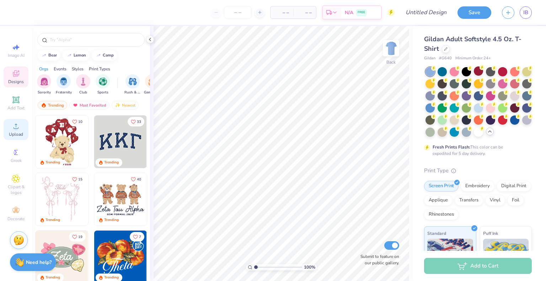
click at [17, 131] on div "Upload" at bounding box center [16, 129] width 25 height 21
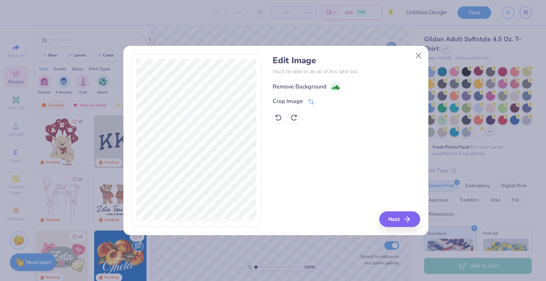
drag, startPoint x: 291, startPoint y: 89, endPoint x: 303, endPoint y: 91, distance: 12.2
click at [293, 88] on div "Remove Background" at bounding box center [300, 87] width 54 height 9
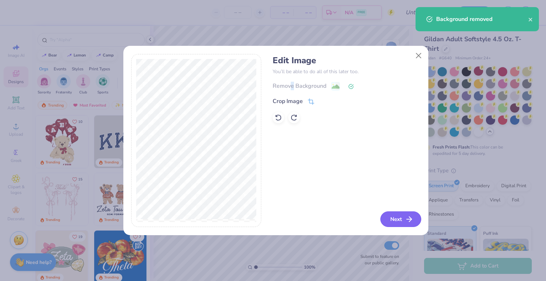
click at [409, 223] on icon "button" at bounding box center [409, 219] width 9 height 9
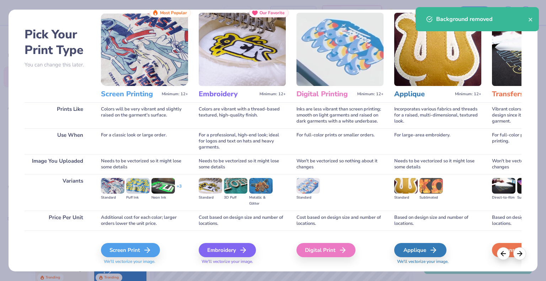
scroll to position [37, 0]
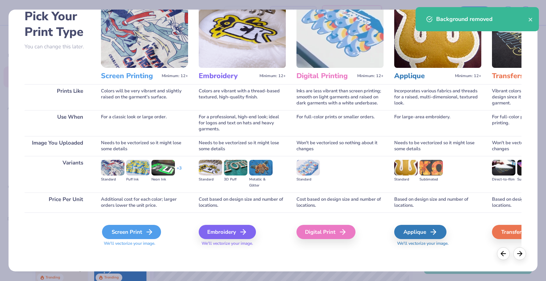
click at [135, 229] on div "Screen Print" at bounding box center [131, 232] width 59 height 14
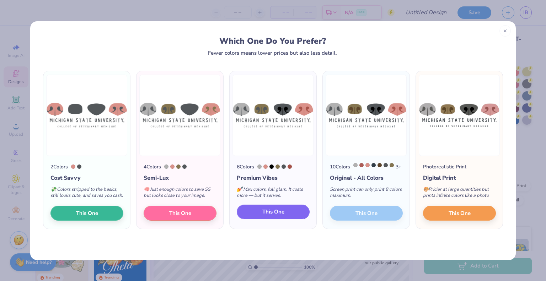
click at [296, 220] on button "This One" at bounding box center [273, 212] width 73 height 15
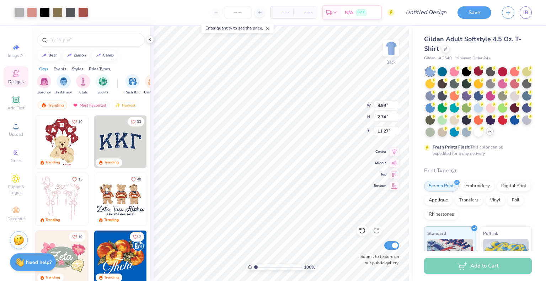
type input "8.99"
type input "2.74"
type input "3.00"
click at [510, 100] on div at bounding box center [514, 95] width 9 height 9
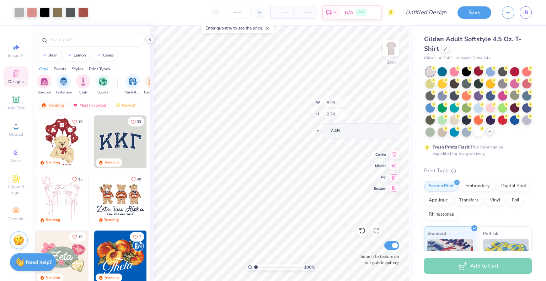
type input "2.49"
type input "1.57"
click at [259, 266] on input "range" at bounding box center [278, 267] width 48 height 6
click at [233, 10] on input "number" at bounding box center [238, 12] width 28 height 13
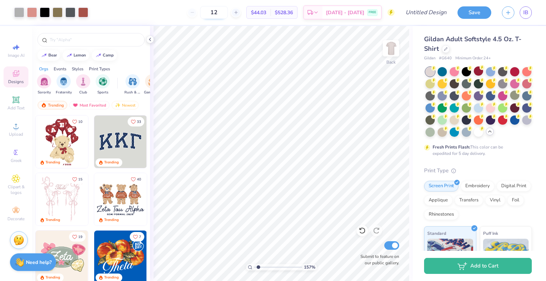
type input "12"
type input "7.71"
type input "2.35"
type input "2.65"
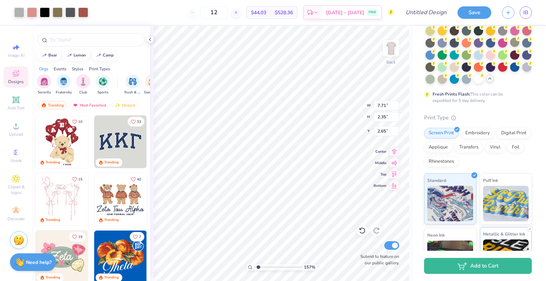
scroll to position [71, 0]
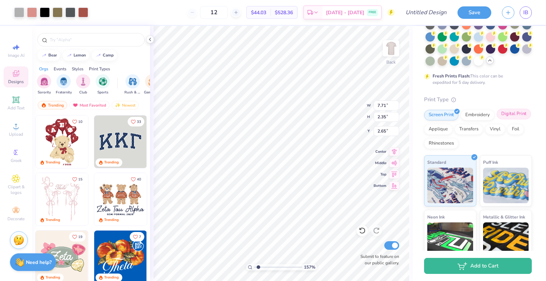
click at [497, 119] on div "Digital Print" at bounding box center [514, 114] width 34 height 11
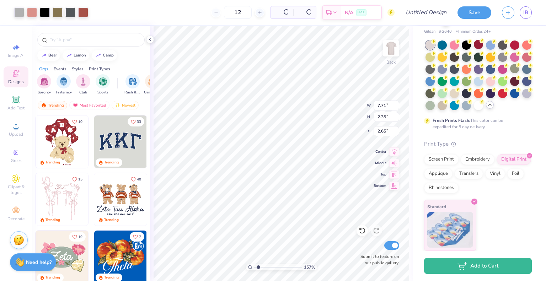
scroll to position [38, 0]
click at [453, 172] on div "Applique" at bounding box center [438, 172] width 28 height 11
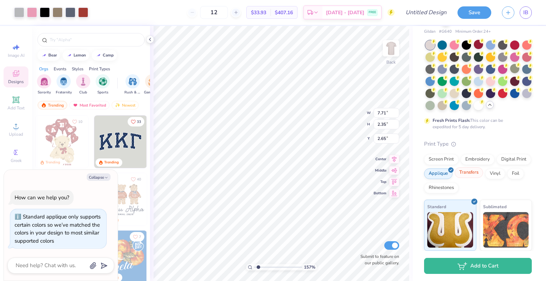
click at [483, 170] on div "Transfers" at bounding box center [469, 172] width 28 height 11
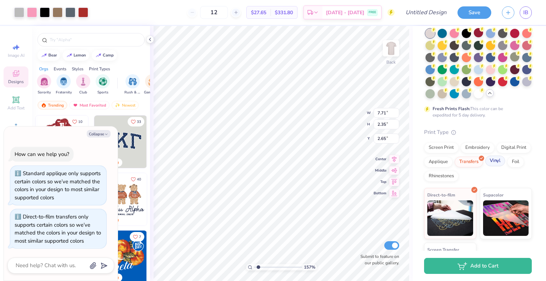
click at [485, 166] on div "Vinyl" at bounding box center [495, 161] width 20 height 11
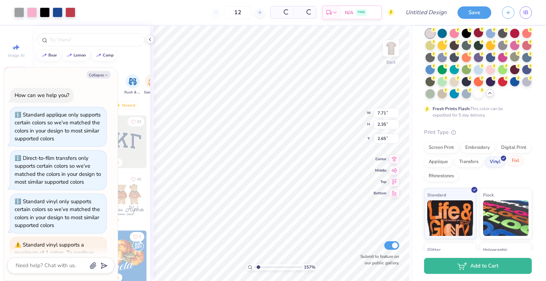
scroll to position [125, 0]
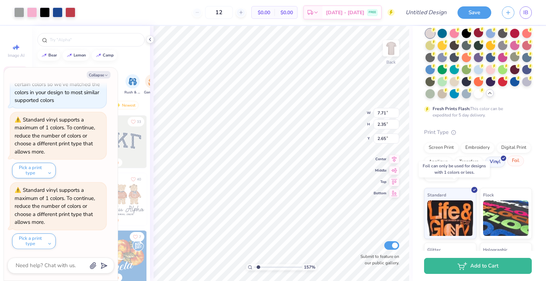
click at [507, 166] on div "Foil" at bounding box center [515, 161] width 17 height 11
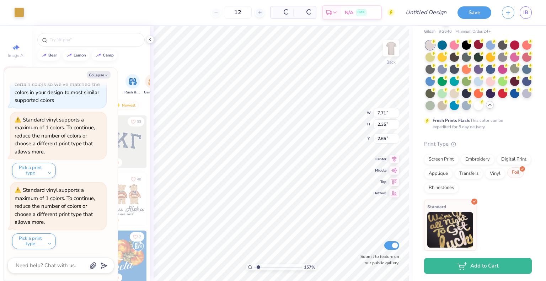
scroll to position [239, 0]
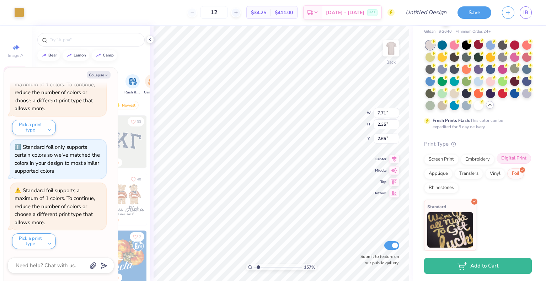
click at [497, 164] on div "Digital Print" at bounding box center [514, 158] width 34 height 11
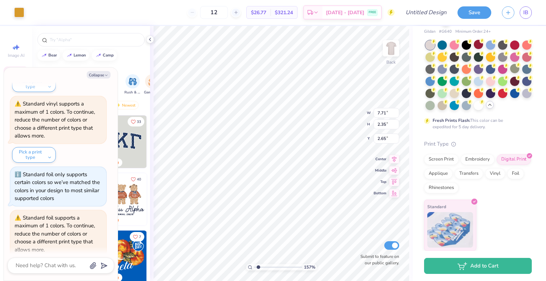
scroll to position [211, 0]
click at [44, 155] on button "Pick a print type" at bounding box center [34, 156] width 44 height 16
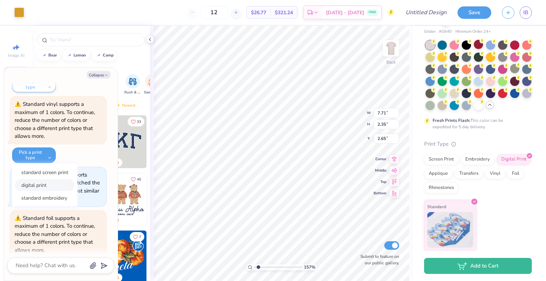
click at [57, 186] on button "digital print" at bounding box center [45, 185] width 60 height 12
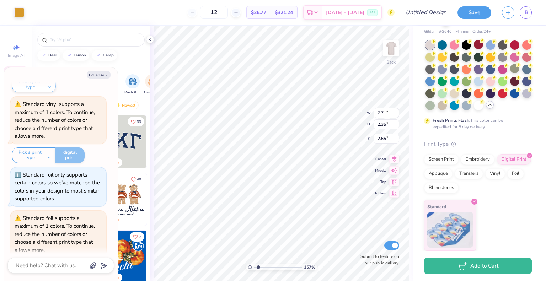
scroll to position [282, 0]
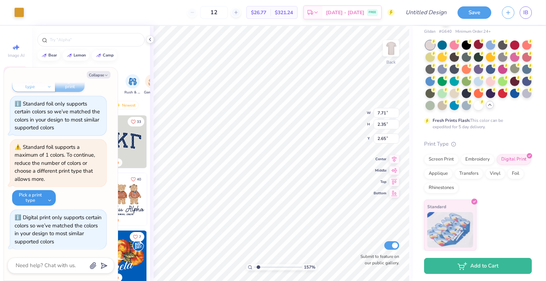
click at [46, 198] on button "Pick a print type" at bounding box center [34, 198] width 44 height 16
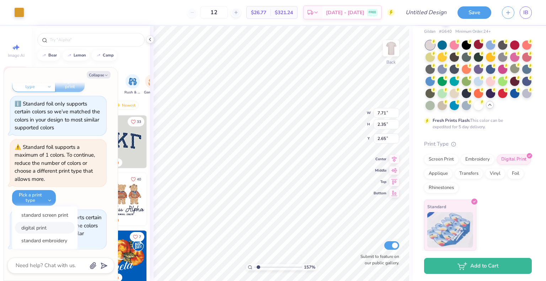
click at [46, 232] on button "digital print" at bounding box center [45, 228] width 60 height 12
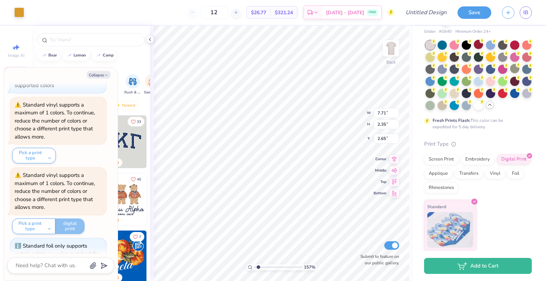
click at [38, 172] on div "Standard vinyl supports a maximum of 1 colors. To continue, reduce the number o…" at bounding box center [55, 191] width 80 height 39
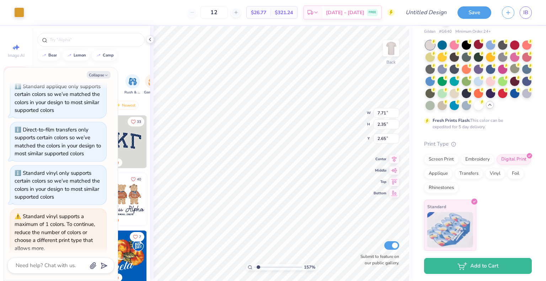
scroll to position [0, 0]
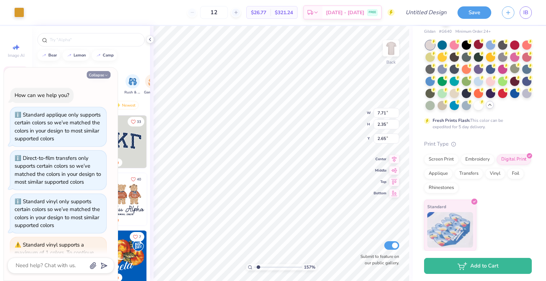
click at [100, 76] on button "Collapse" at bounding box center [99, 74] width 24 height 7
type textarea "x"
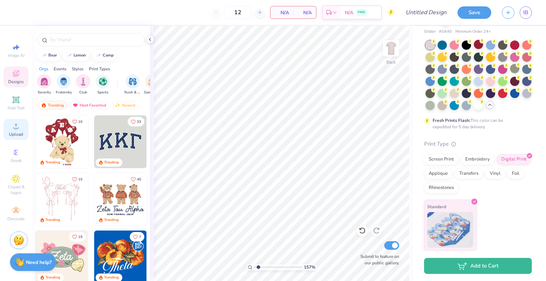
click at [11, 133] on span "Upload" at bounding box center [16, 135] width 14 height 6
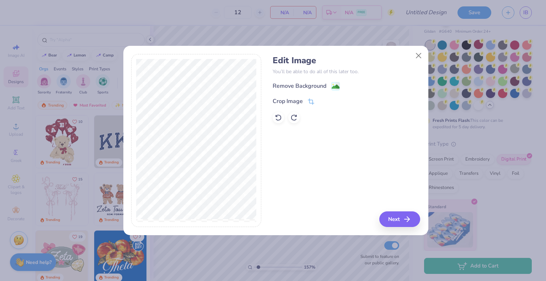
drag, startPoint x: 319, startPoint y: 86, endPoint x: 410, endPoint y: 161, distance: 117.0
click at [320, 86] on div "Remove Background" at bounding box center [300, 86] width 54 height 9
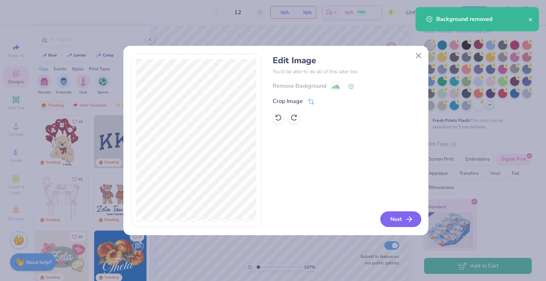
click at [402, 217] on button "Next" at bounding box center [401, 220] width 41 height 16
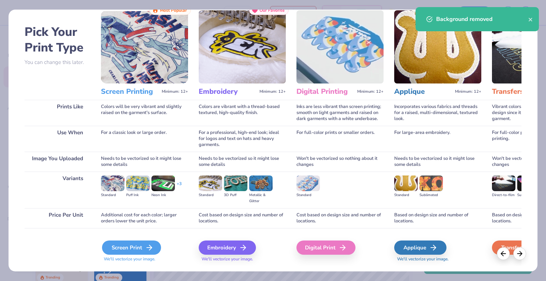
scroll to position [37, 0]
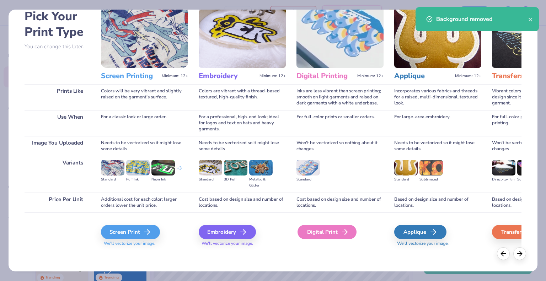
click at [336, 231] on div "Digital Print" at bounding box center [327, 232] width 59 height 14
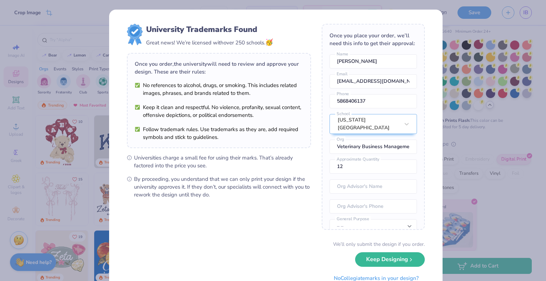
click at [358, 143] on div "Once you place your order, we’ll need this info to get their approval: [PERSON_…" at bounding box center [373, 127] width 103 height 206
click at [360, 154] on input "Veterinary Business Management Association" at bounding box center [373, 147] width 87 height 14
click at [367, 152] on input "text" at bounding box center [373, 147] width 87 height 14
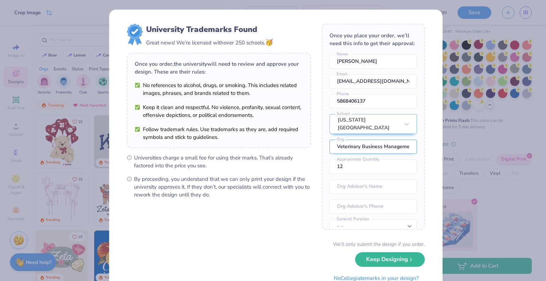
click at [382, 154] on input "Veterinary Business Management Association" at bounding box center [373, 147] width 87 height 14
click at [381, 154] on input "Veterinary Business Management Association" at bounding box center [373, 147] width 87 height 14
type input "SVECCS"
click at [376, 194] on input "text" at bounding box center [373, 187] width 87 height 14
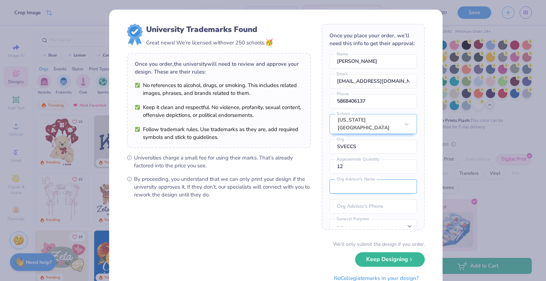
type input "[PERSON_NAME]"
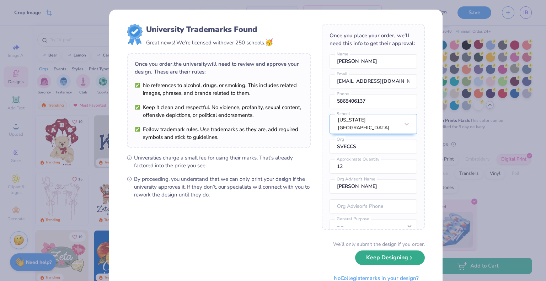
click at [386, 260] on button "Keep Designing" at bounding box center [390, 258] width 70 height 15
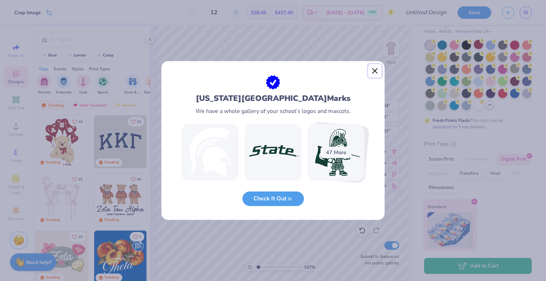
click at [379, 66] on button "Close" at bounding box center [375, 71] width 14 height 14
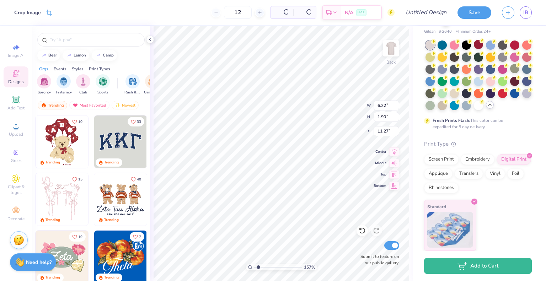
type input "6.22"
type input "1.90"
type input "1.88"
type input "8.85"
type input "2.70"
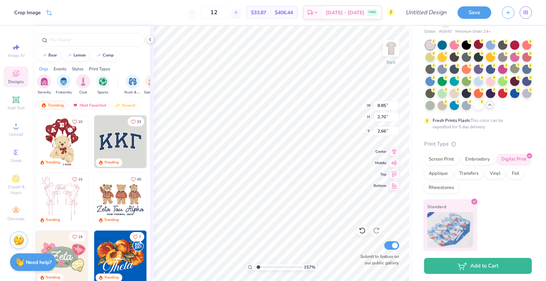
type input "2.69"
type input "9.38"
type input "2.86"
type input "2.78"
type input "10.38"
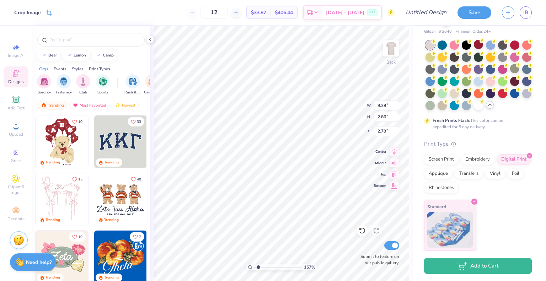
type input "3.16"
type input "3.00"
click at [514, 40] on div at bounding box center [514, 44] width 9 height 9
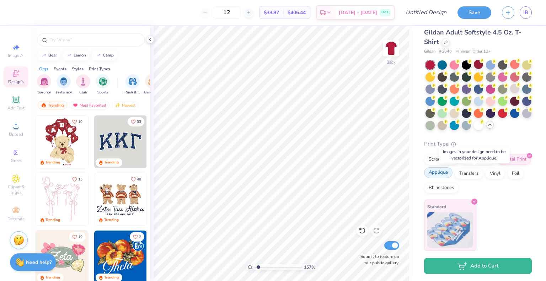
scroll to position [18, 0]
click at [474, 158] on div "Embroidery" at bounding box center [478, 158] width 34 height 11
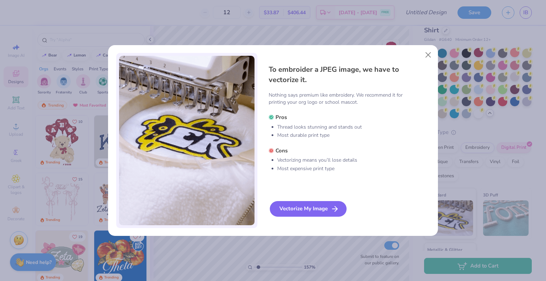
click at [307, 207] on div "Vectorize My Image" at bounding box center [308, 209] width 77 height 16
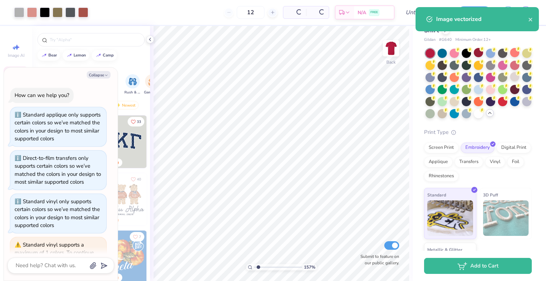
scroll to position [341, 0]
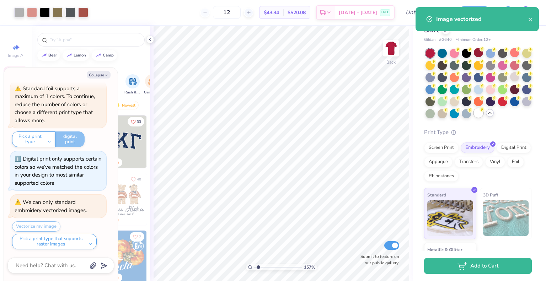
click at [456, 52] on circle at bounding box center [458, 49] width 5 height 5
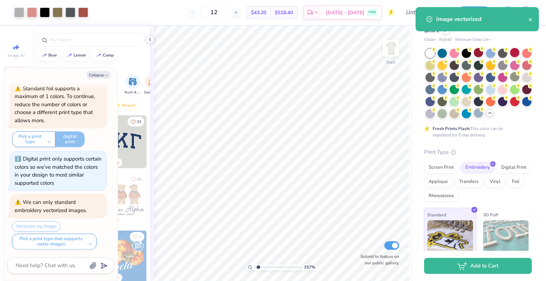
type textarea "x"
type input "1"
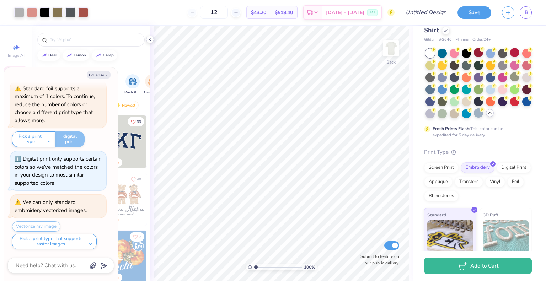
click at [149, 39] on icon at bounding box center [150, 40] width 6 height 6
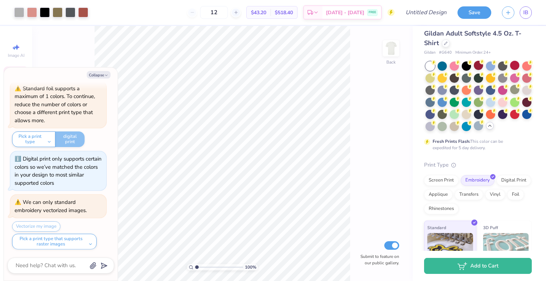
scroll to position [0, 0]
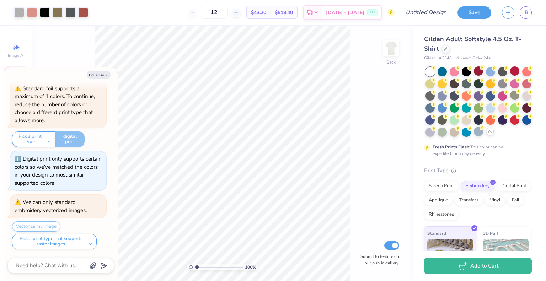
type textarea "x"
